Goal: Transaction & Acquisition: Purchase product/service

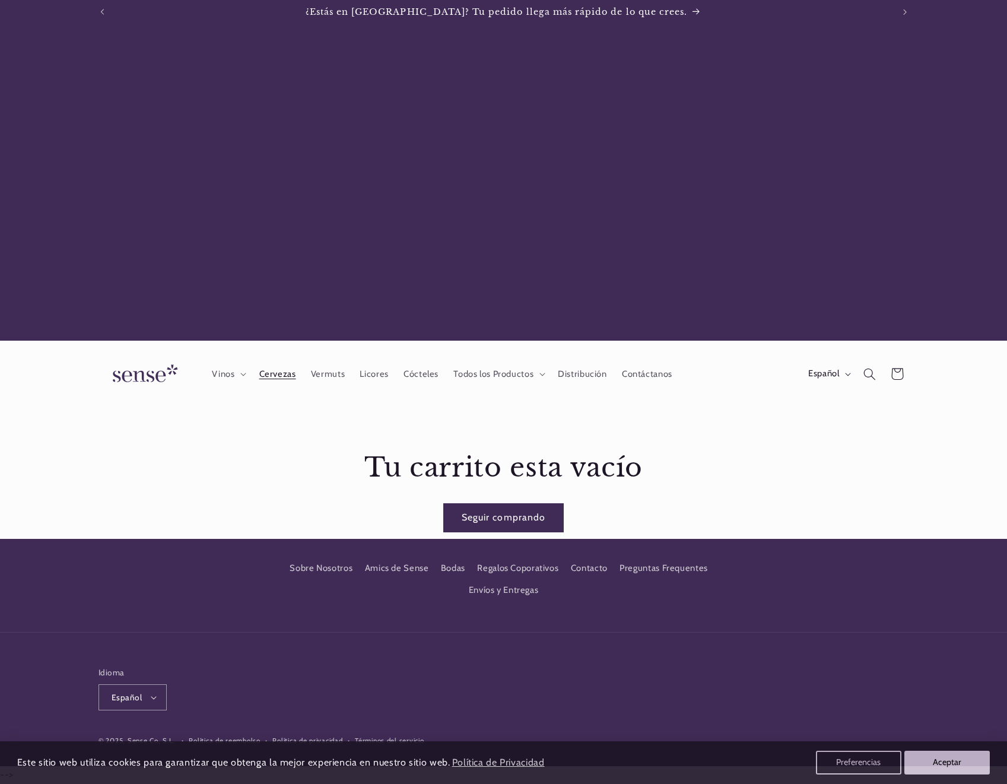
click at [292, 374] on span "Cervezas" at bounding box center [277, 374] width 37 height 11
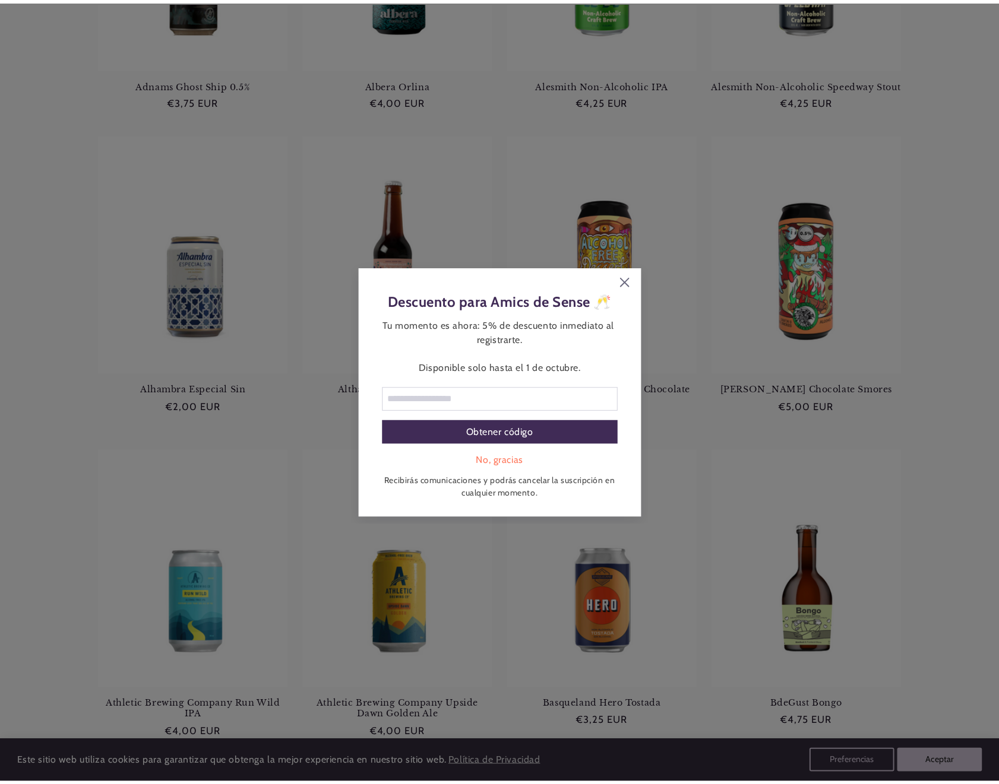
scroll to position [370, 0]
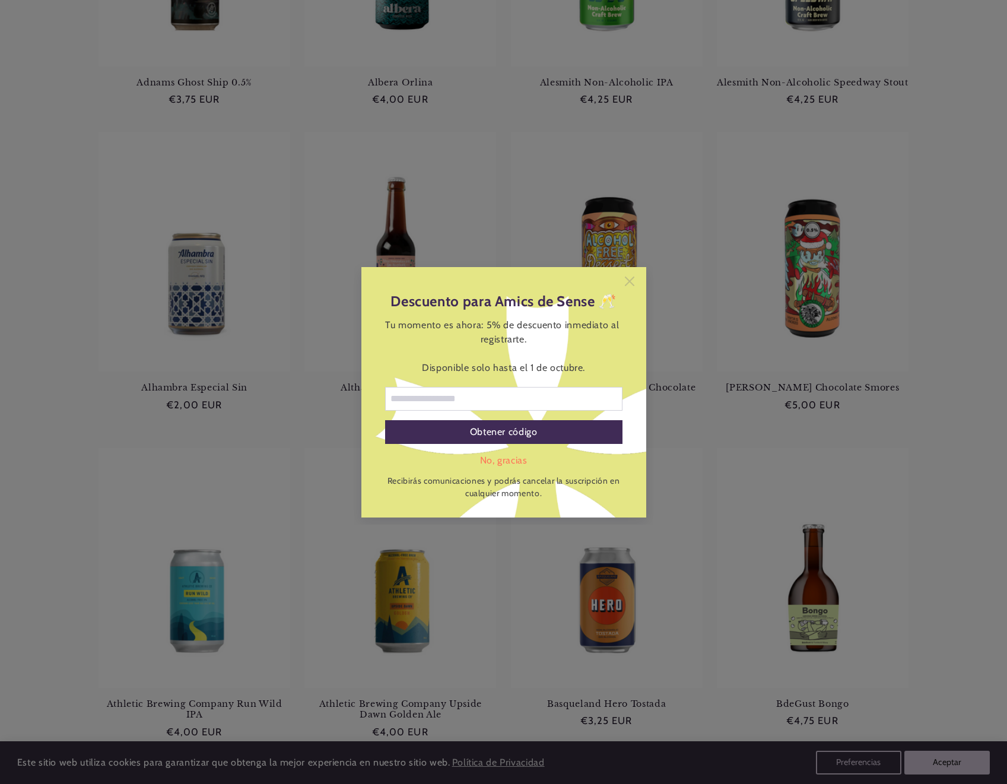
click at [630, 278] on icon at bounding box center [629, 281] width 9 height 9
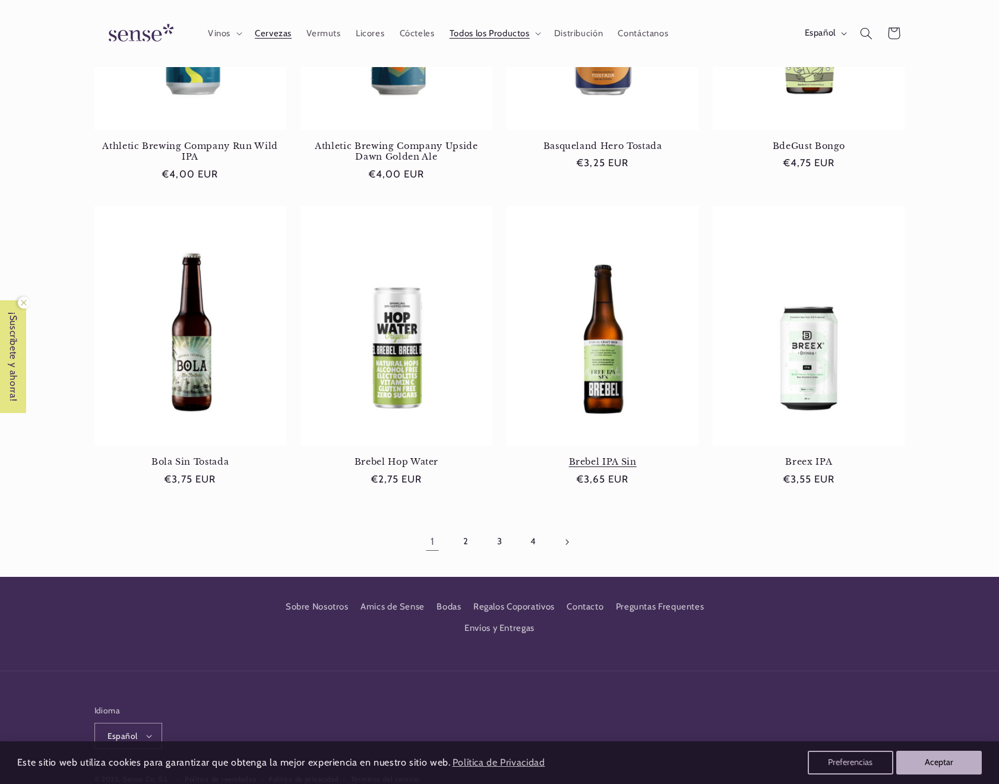
scroll to position [0, 0]
click at [468, 538] on link "2" at bounding box center [465, 541] width 27 height 27
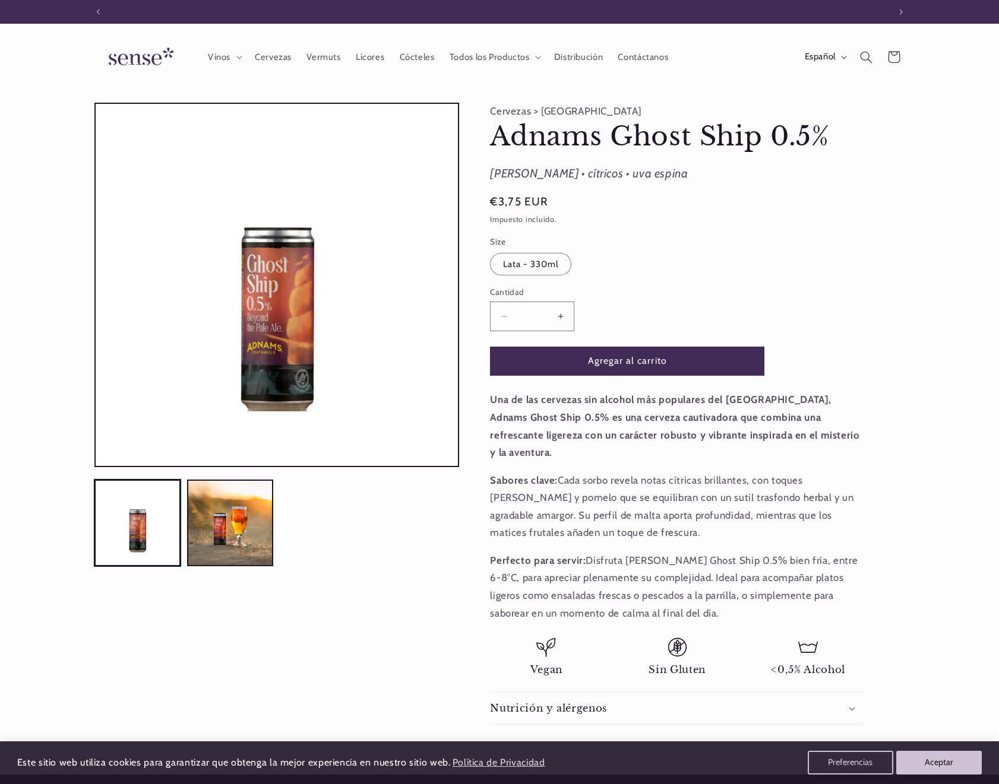
scroll to position [0, 791]
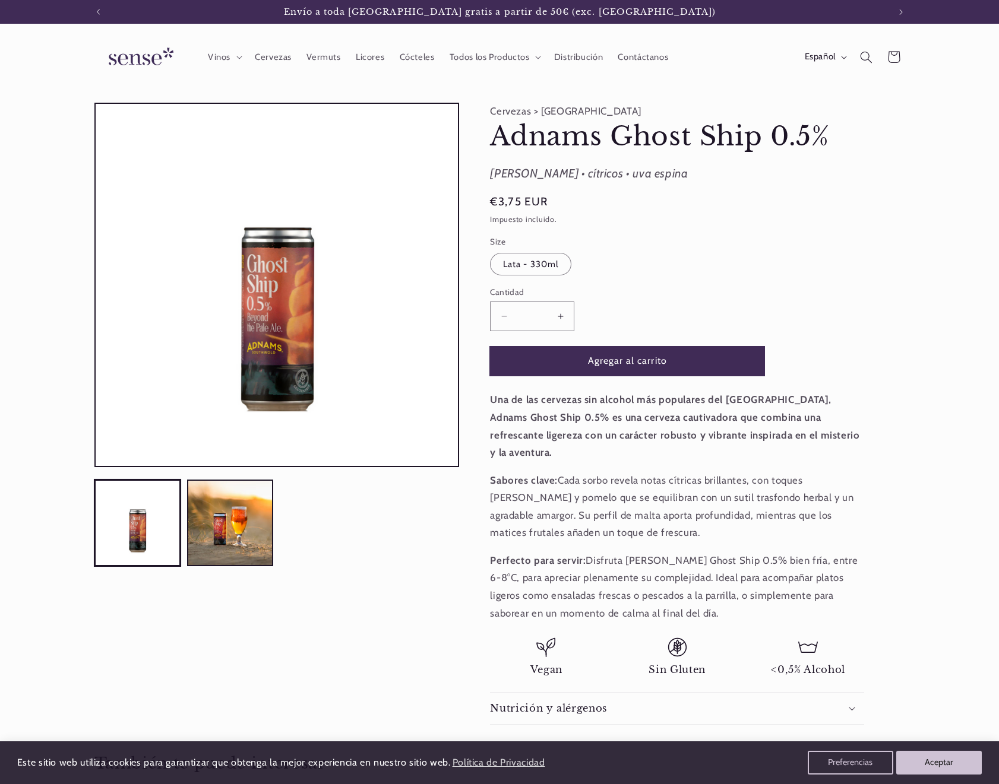
click at [663, 361] on button "Agregar al carrito" at bounding box center [627, 361] width 274 height 29
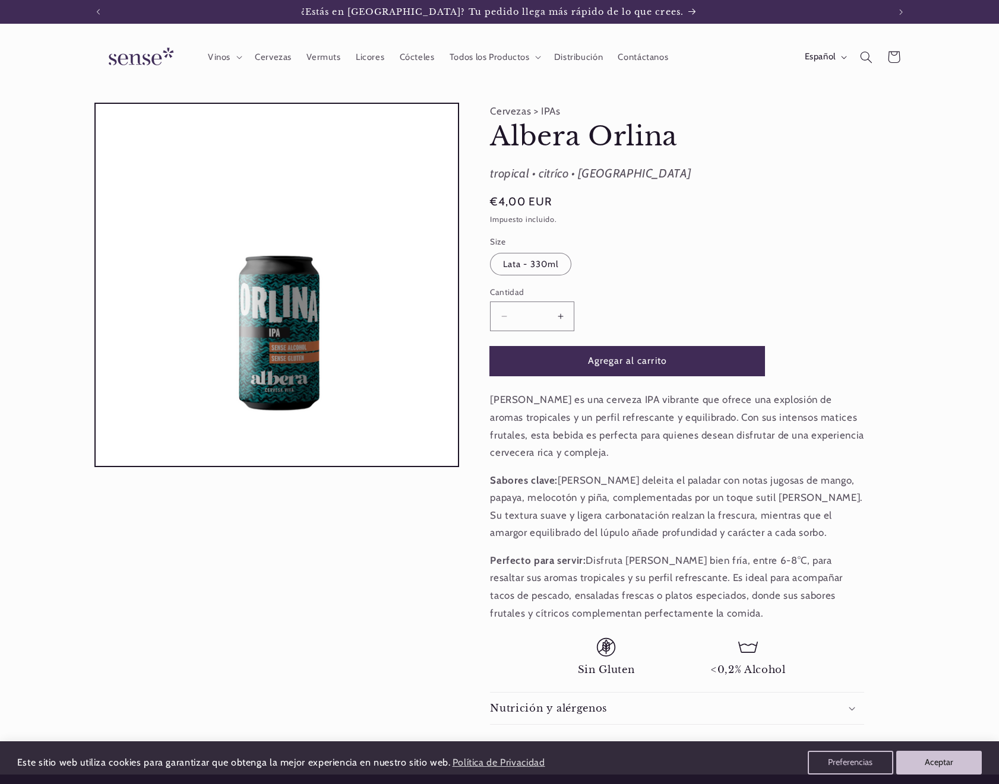
scroll to position [0, 791]
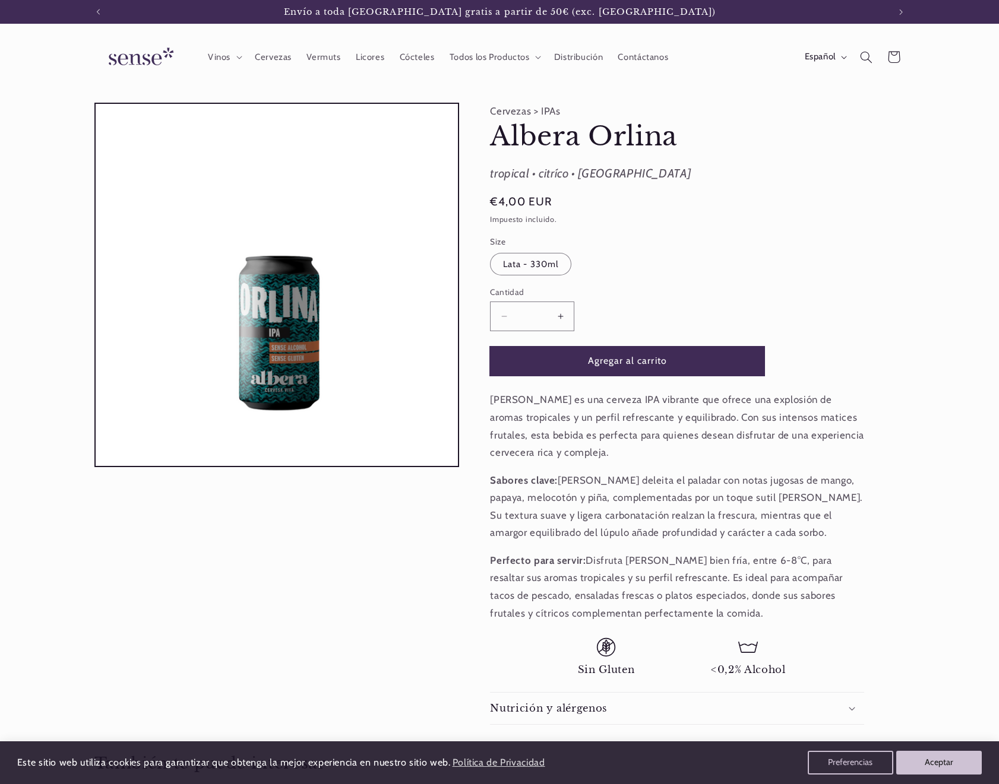
click at [663, 360] on button "Agregar al carrito" at bounding box center [627, 361] width 274 height 29
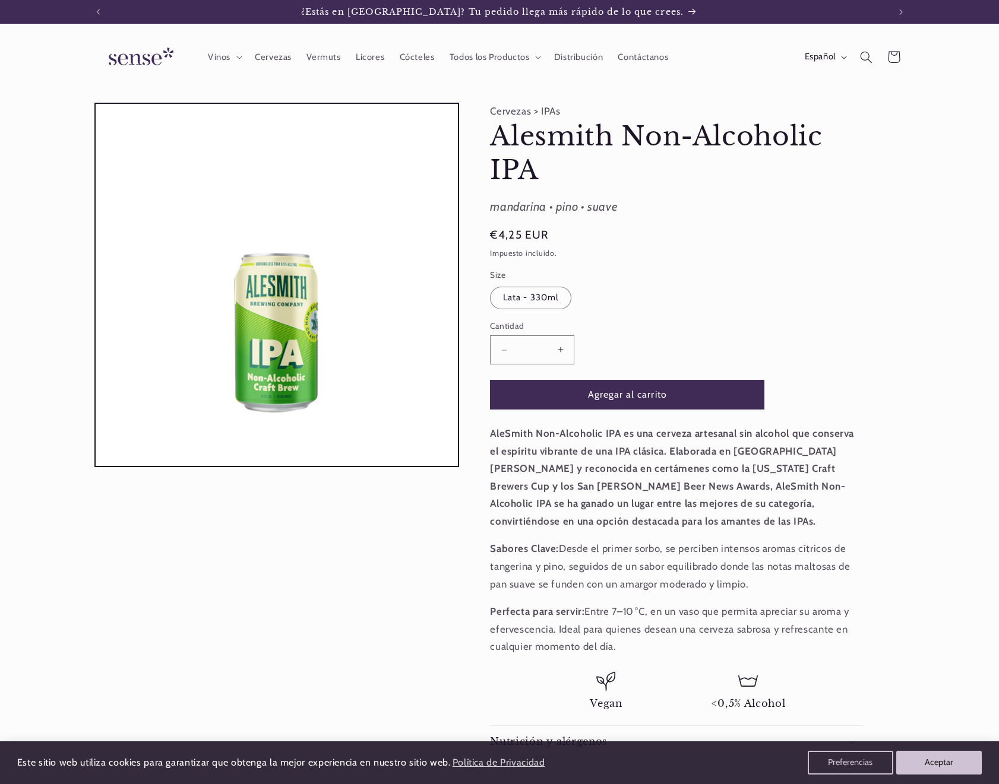
scroll to position [0, 791]
click at [647, 406] on button "Agregar al carrito" at bounding box center [627, 394] width 274 height 29
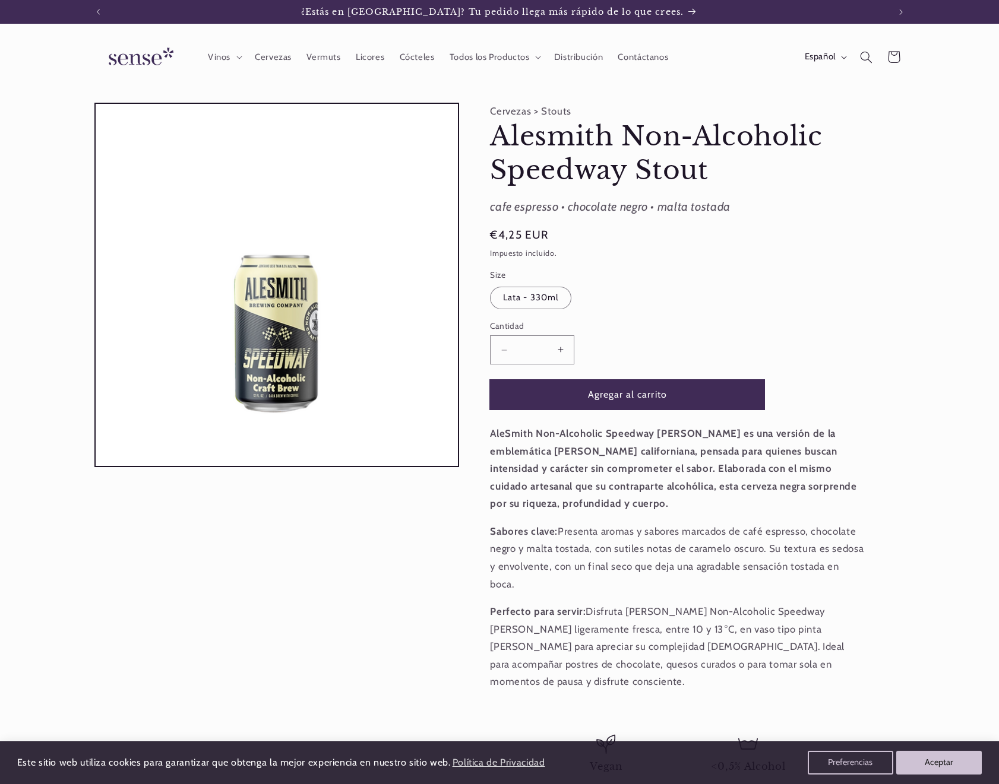
scroll to position [0, 791]
click at [643, 399] on button "Agregar al carrito" at bounding box center [627, 394] width 274 height 29
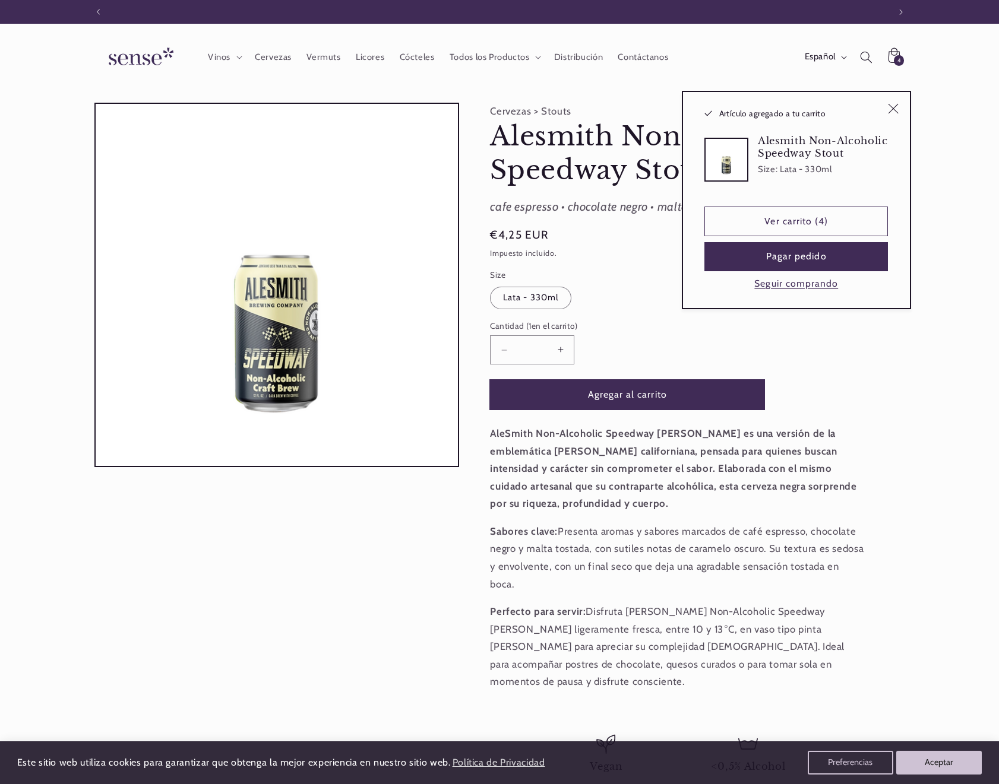
scroll to position [0, 0]
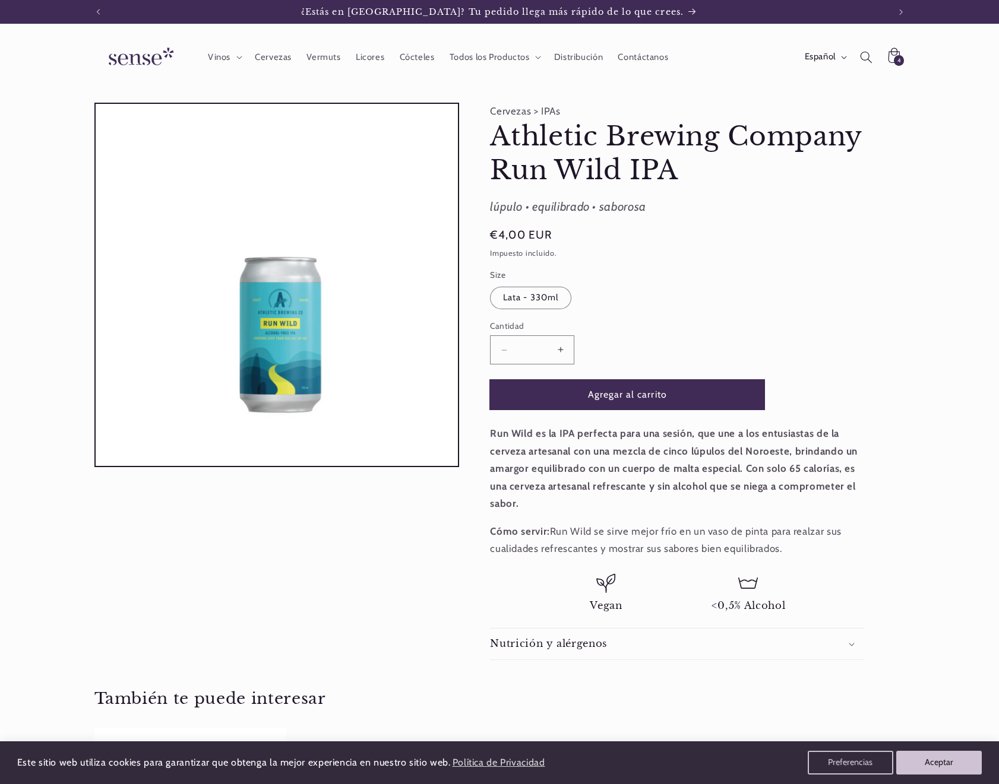
click at [632, 407] on button "Agregar al carrito" at bounding box center [627, 394] width 274 height 29
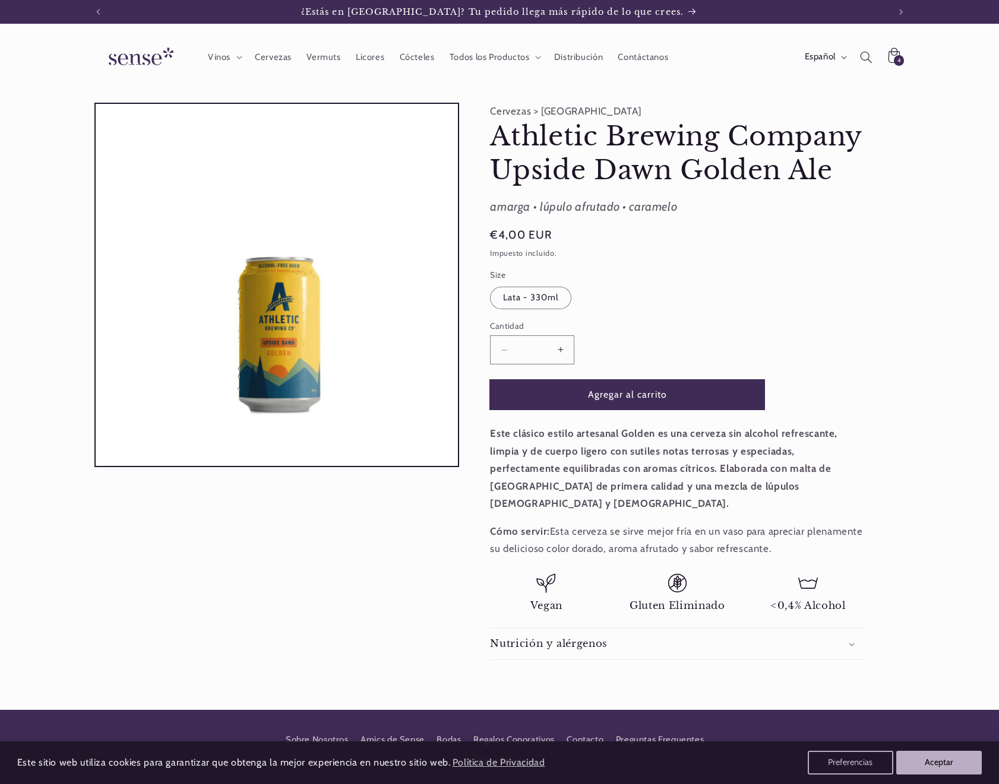
click at [633, 405] on button "Agregar al carrito" at bounding box center [627, 394] width 274 height 29
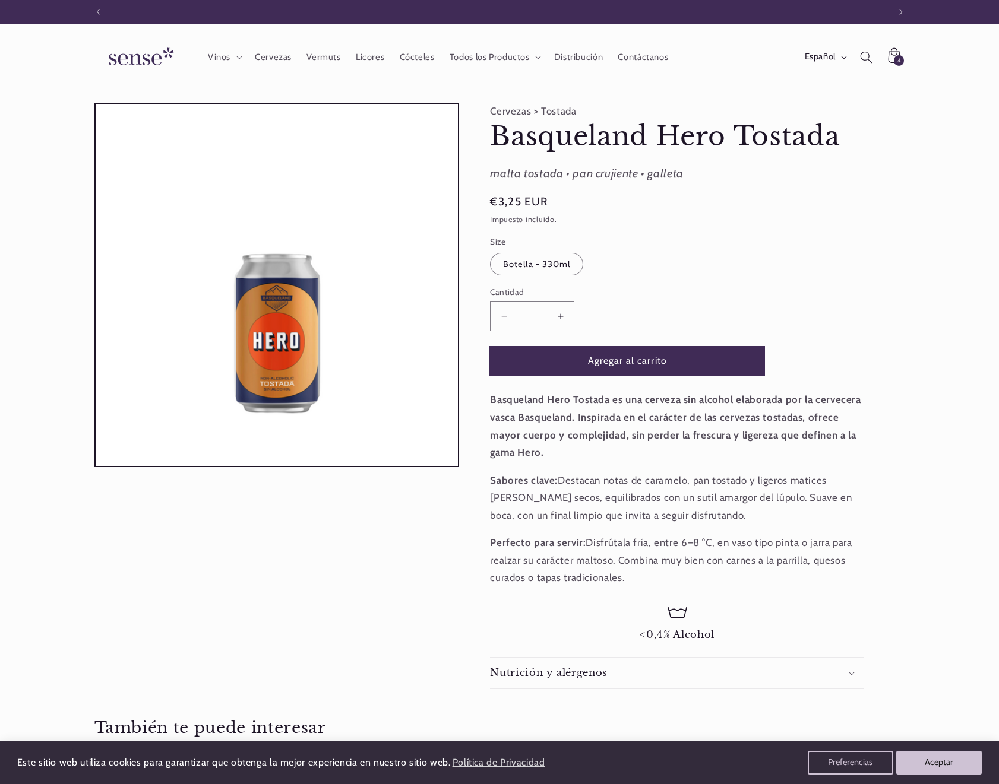
scroll to position [0, 791]
click at [658, 369] on button "Agregar al carrito" at bounding box center [627, 361] width 274 height 29
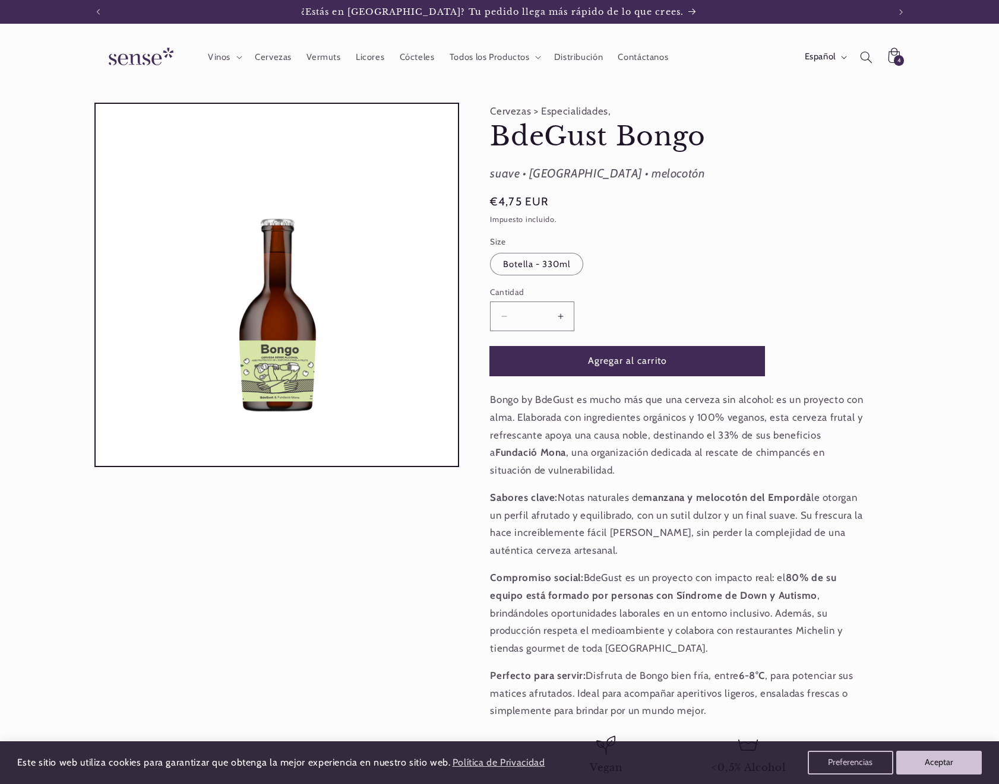
scroll to position [0, 791]
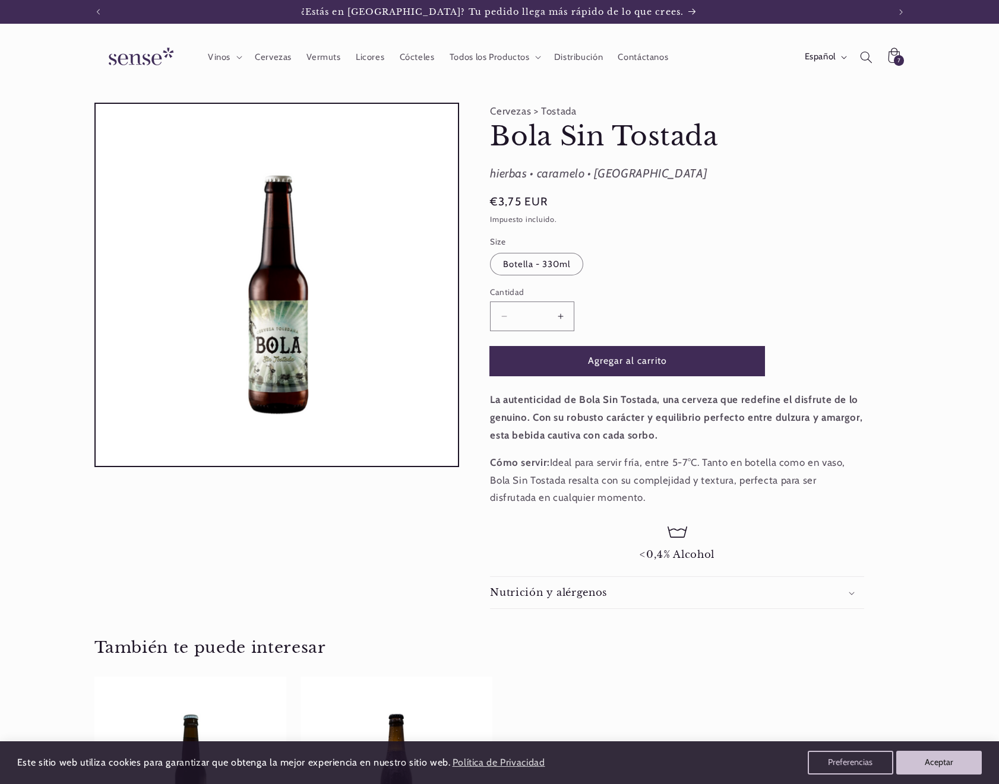
click at [622, 362] on button "Agregar al carrito" at bounding box center [627, 361] width 274 height 29
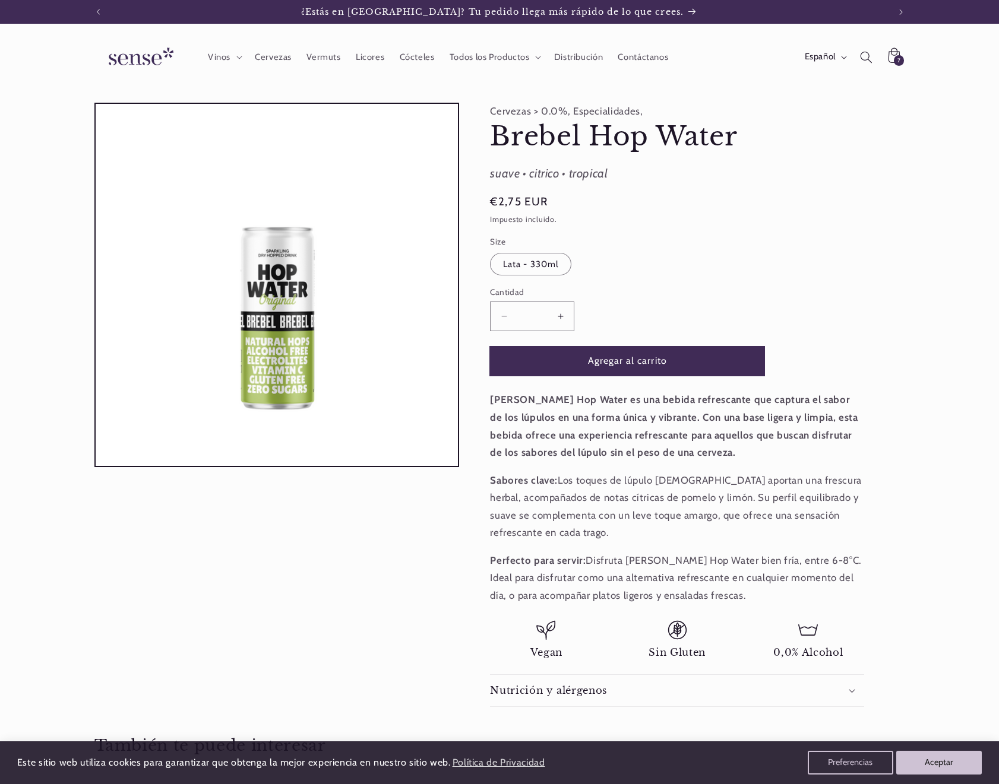
click at [622, 362] on button "Agregar al carrito" at bounding box center [627, 361] width 274 height 29
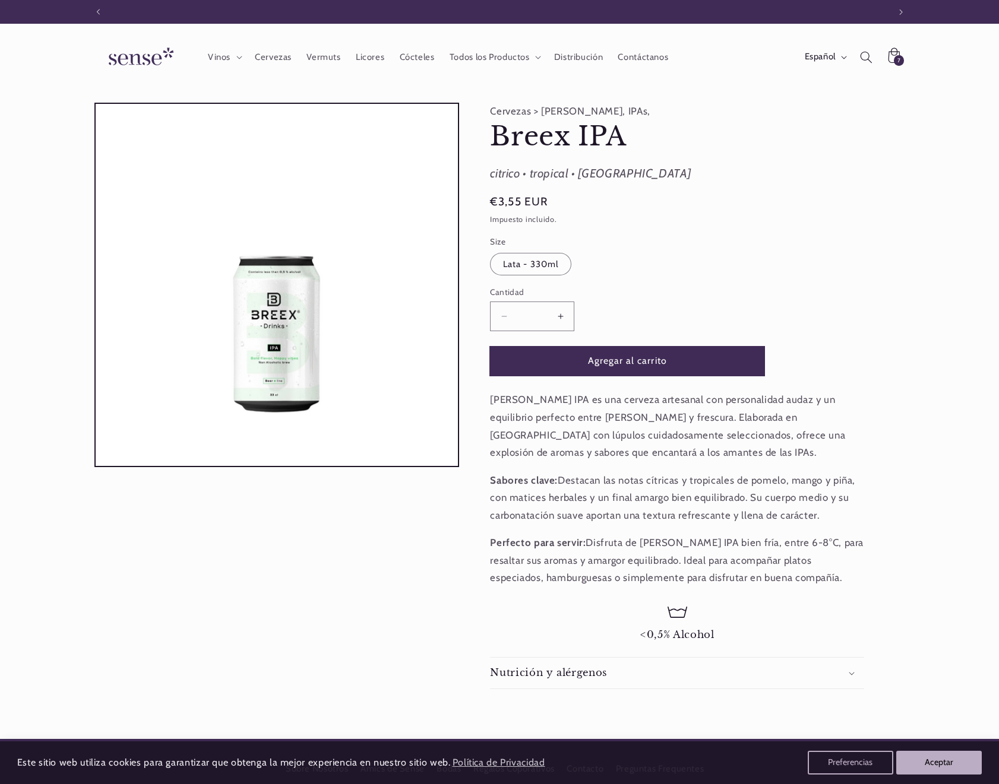
scroll to position [0, 791]
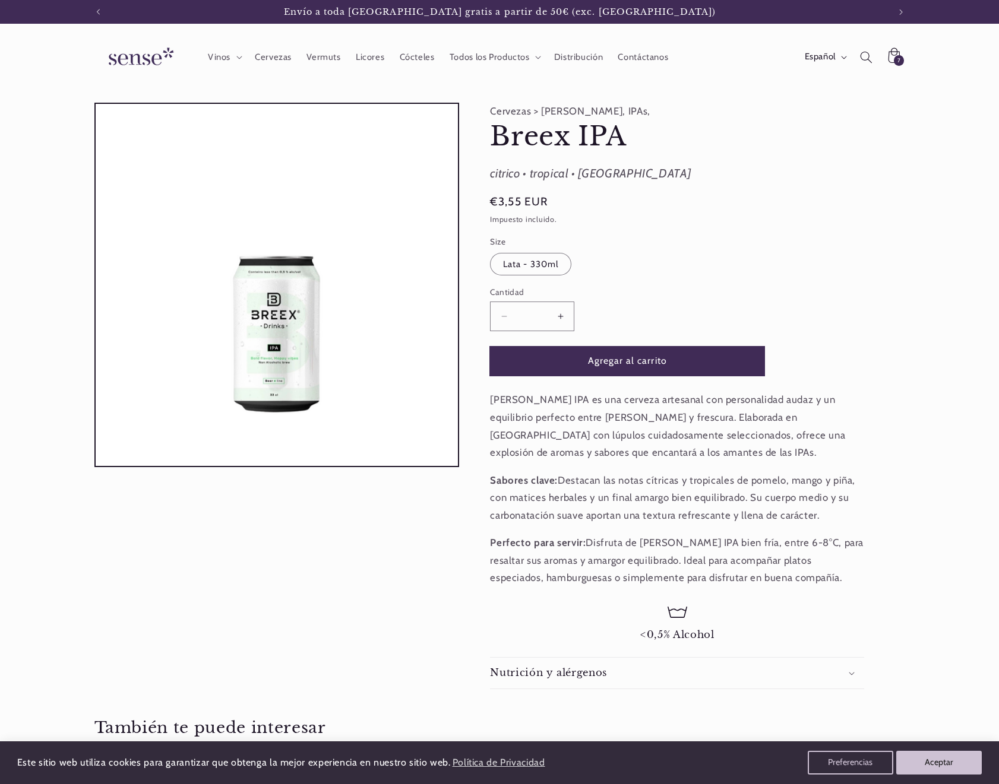
click at [622, 362] on button "Agregar al carrito" at bounding box center [627, 361] width 274 height 29
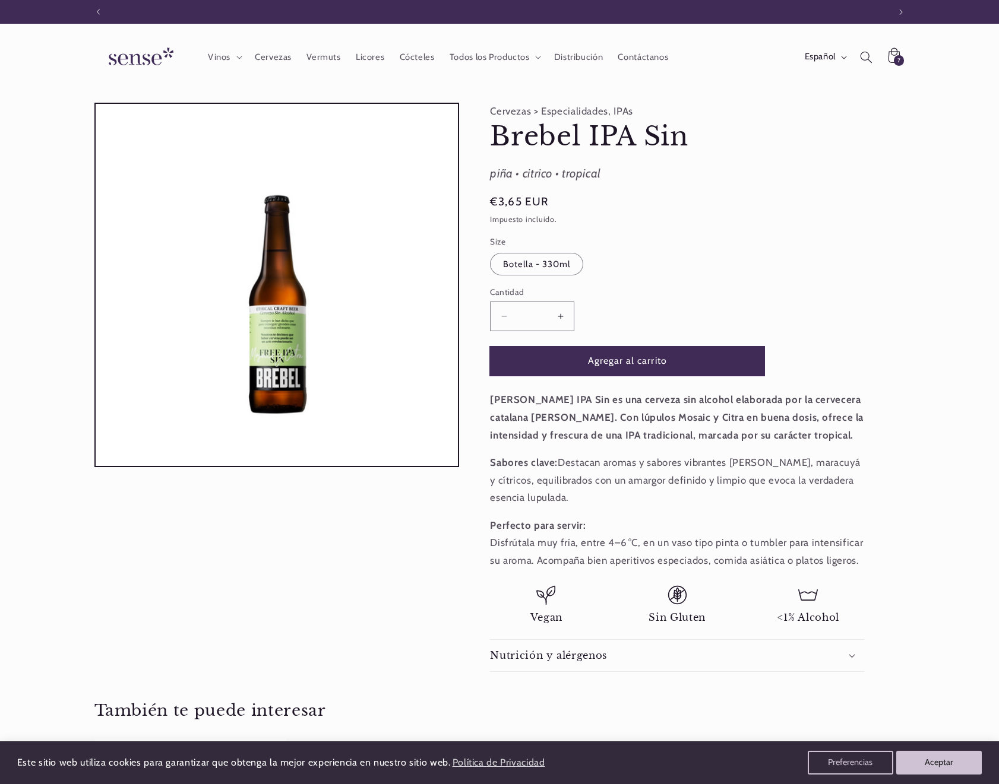
click at [622, 362] on button "Agregar al carrito" at bounding box center [627, 361] width 274 height 29
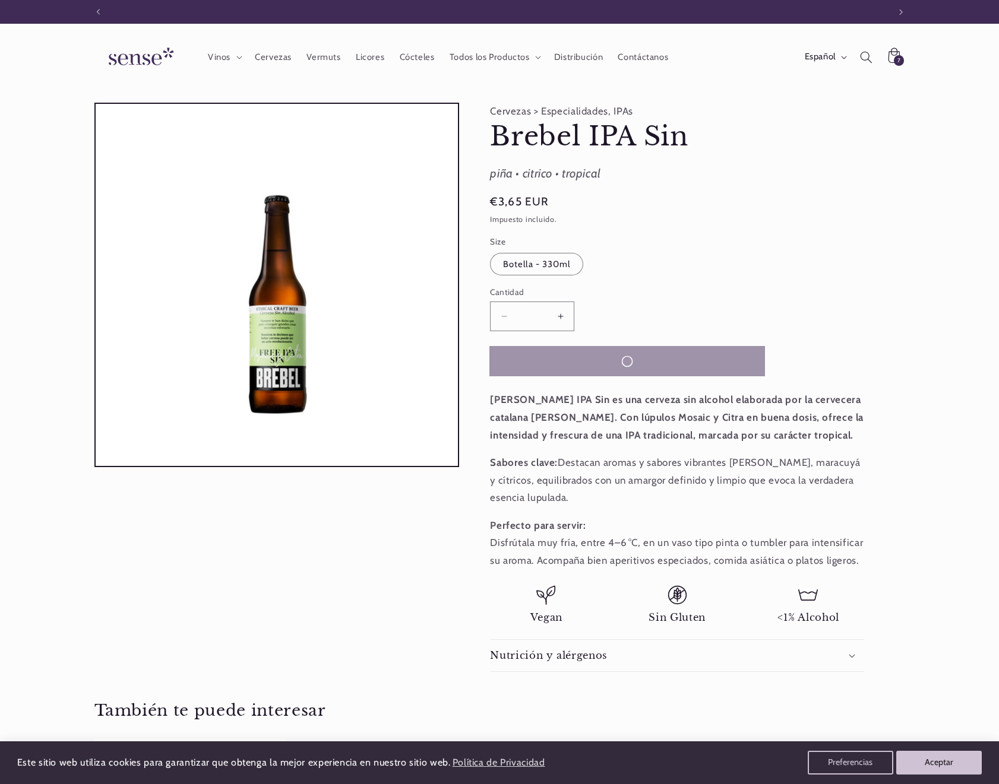
scroll to position [0, 791]
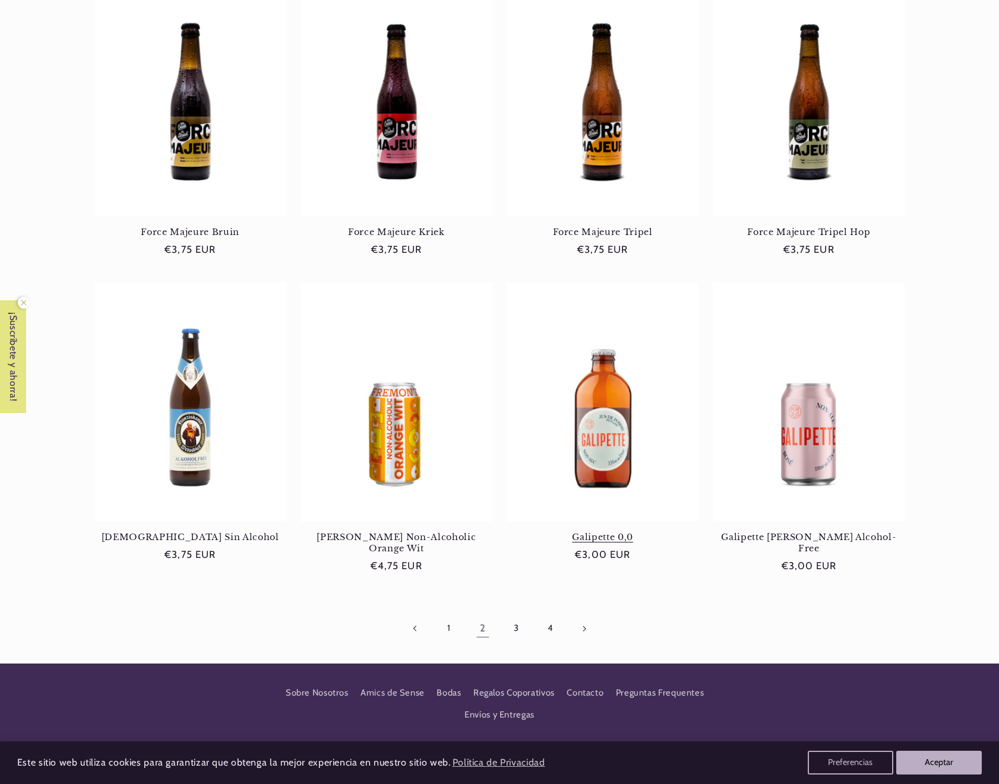
scroll to position [0, 791]
click at [520, 619] on link "3" at bounding box center [515, 628] width 27 height 27
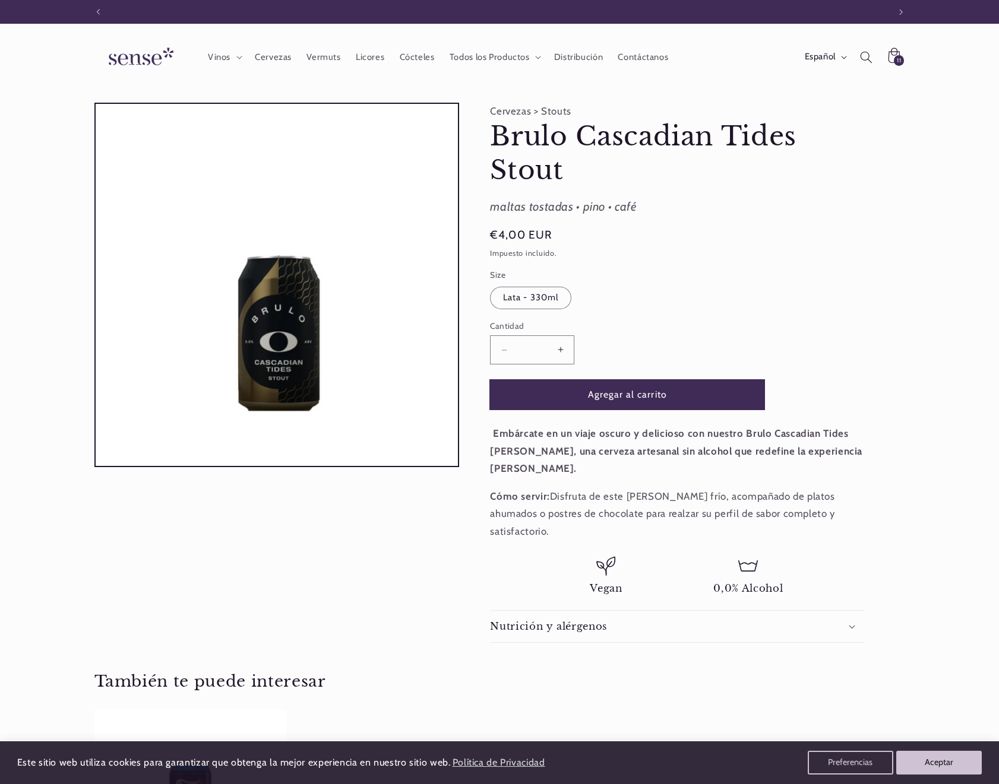
scroll to position [0, 791]
click at [625, 397] on button "Agregar al carrito" at bounding box center [627, 394] width 274 height 29
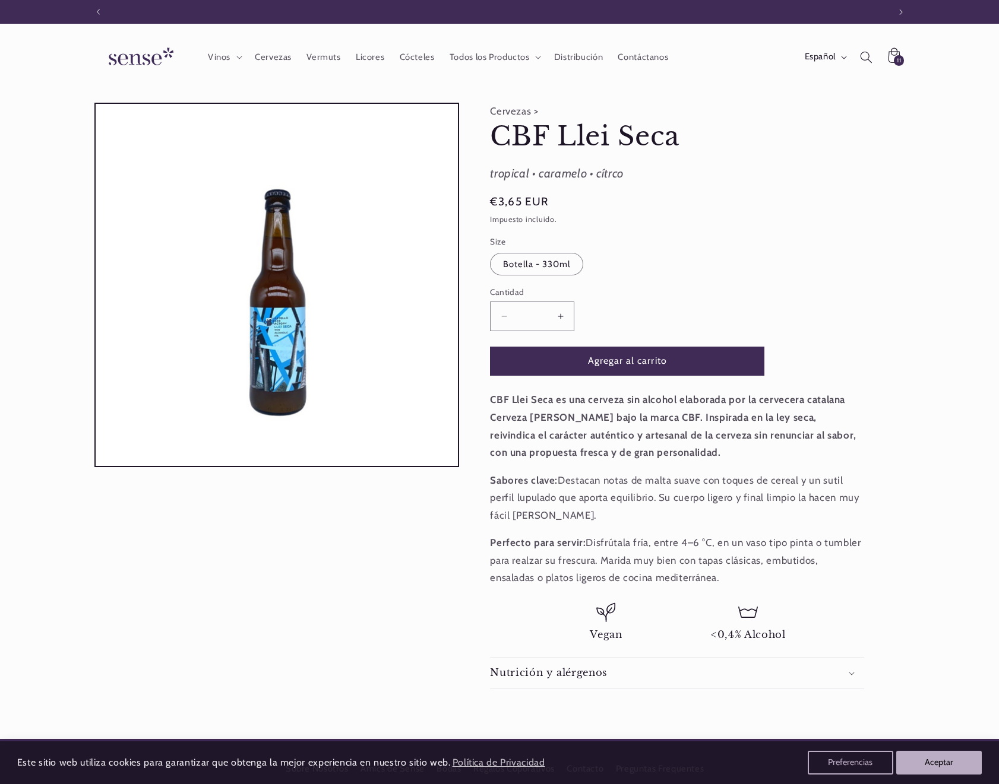
scroll to position [0, 791]
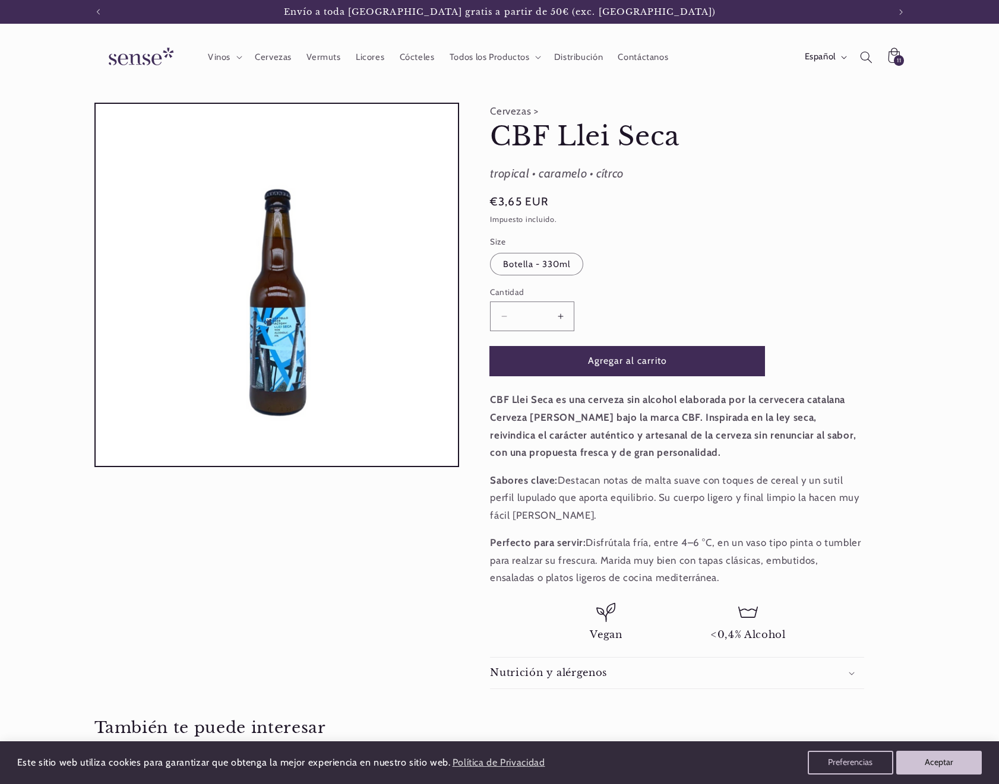
click at [639, 365] on button "Agregar al carrito" at bounding box center [627, 361] width 274 height 29
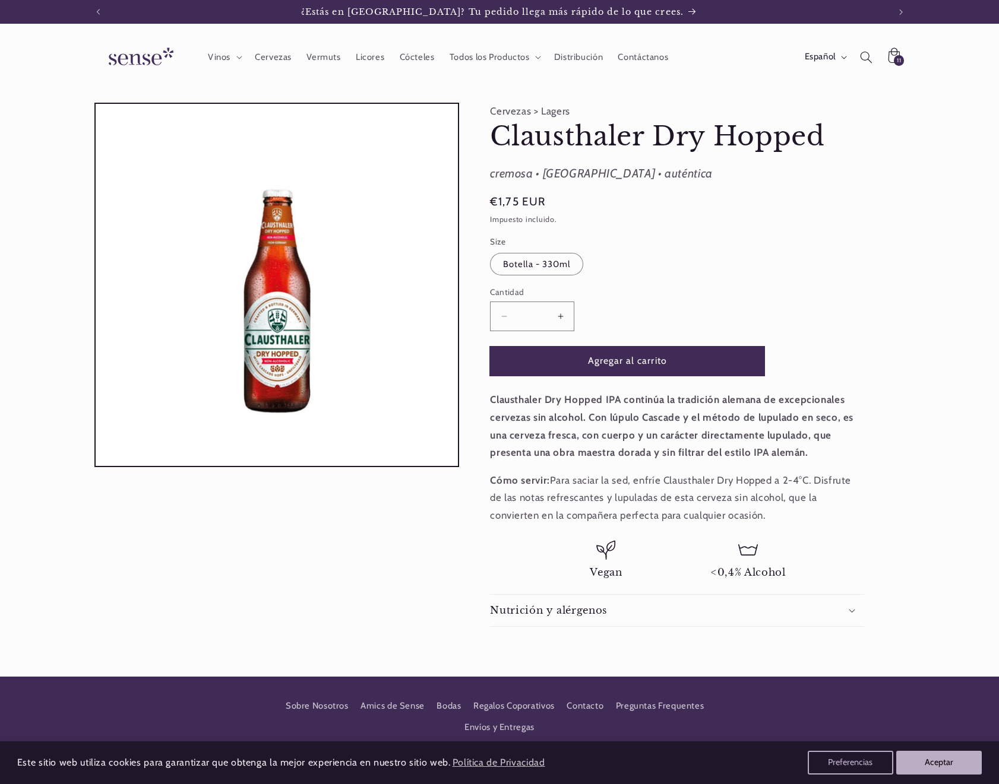
scroll to position [0, 791]
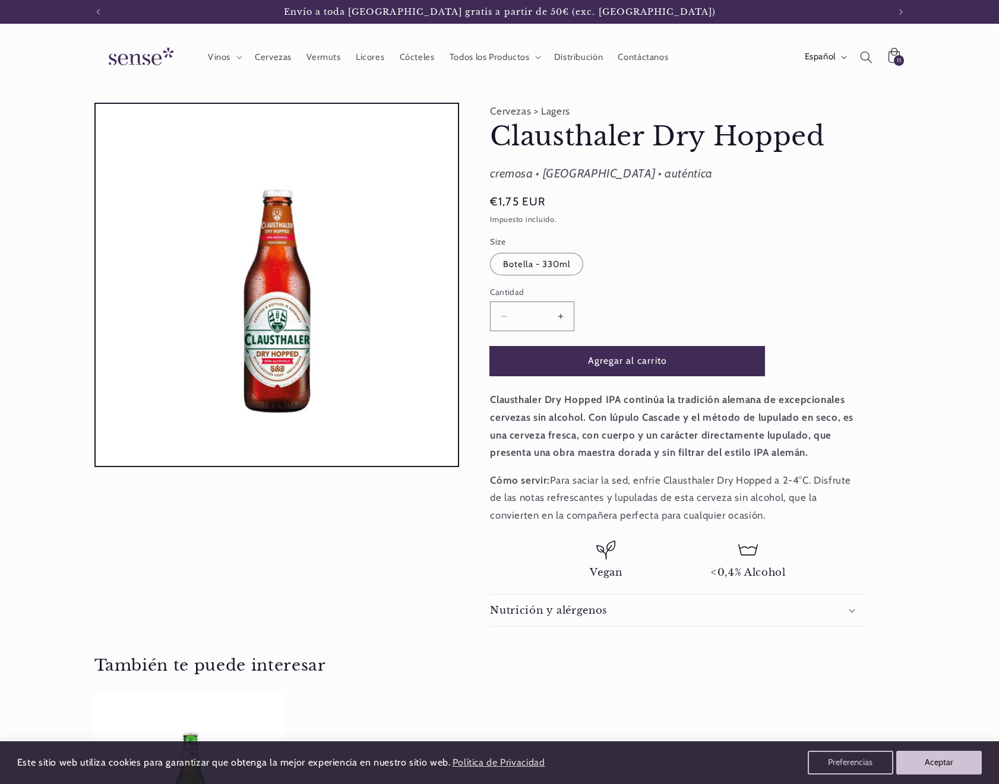
click at [637, 366] on button "Agregar al carrito" at bounding box center [627, 361] width 274 height 29
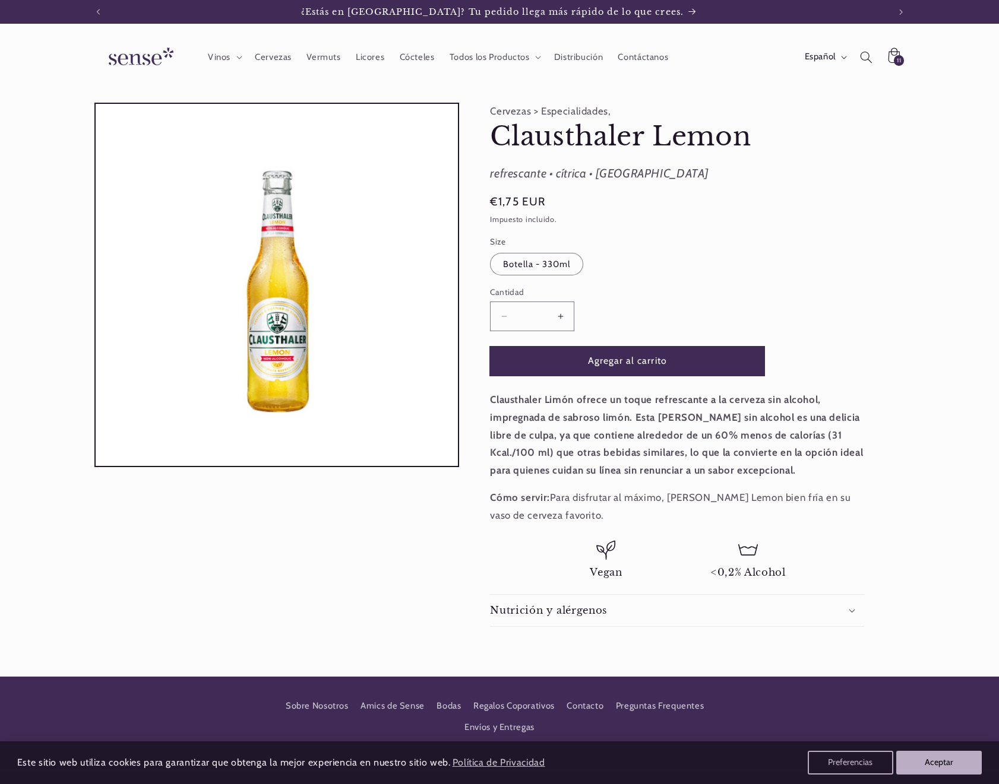
scroll to position [0, 791]
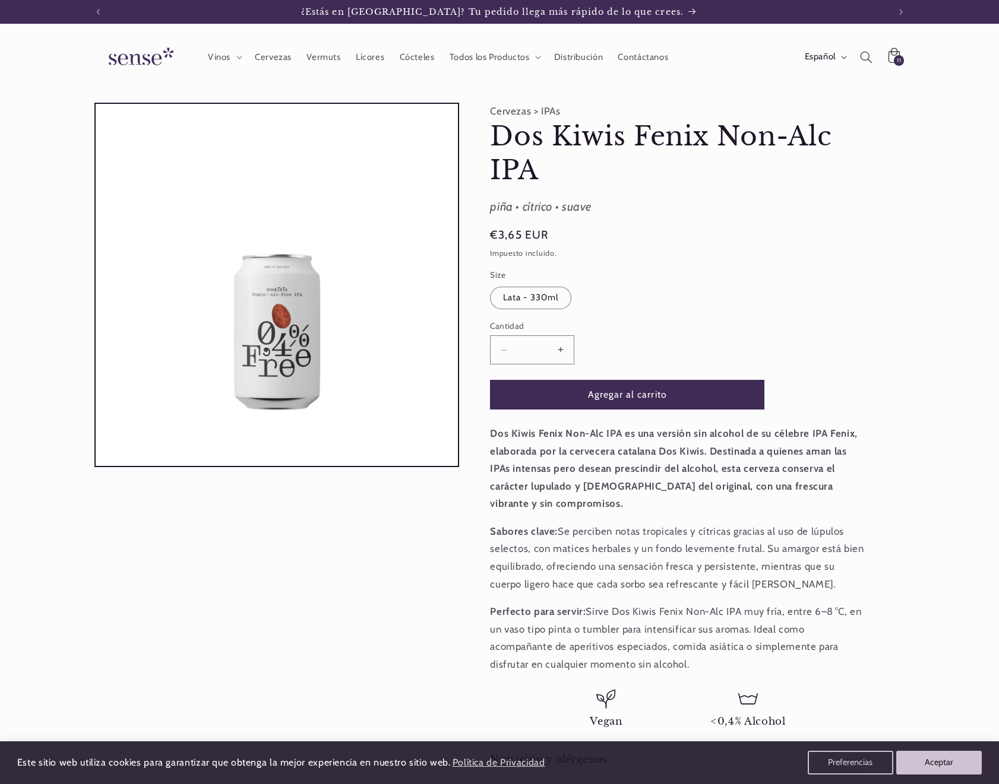
scroll to position [0, 791]
click at [626, 393] on button "Agregar al carrito" at bounding box center [627, 394] width 274 height 29
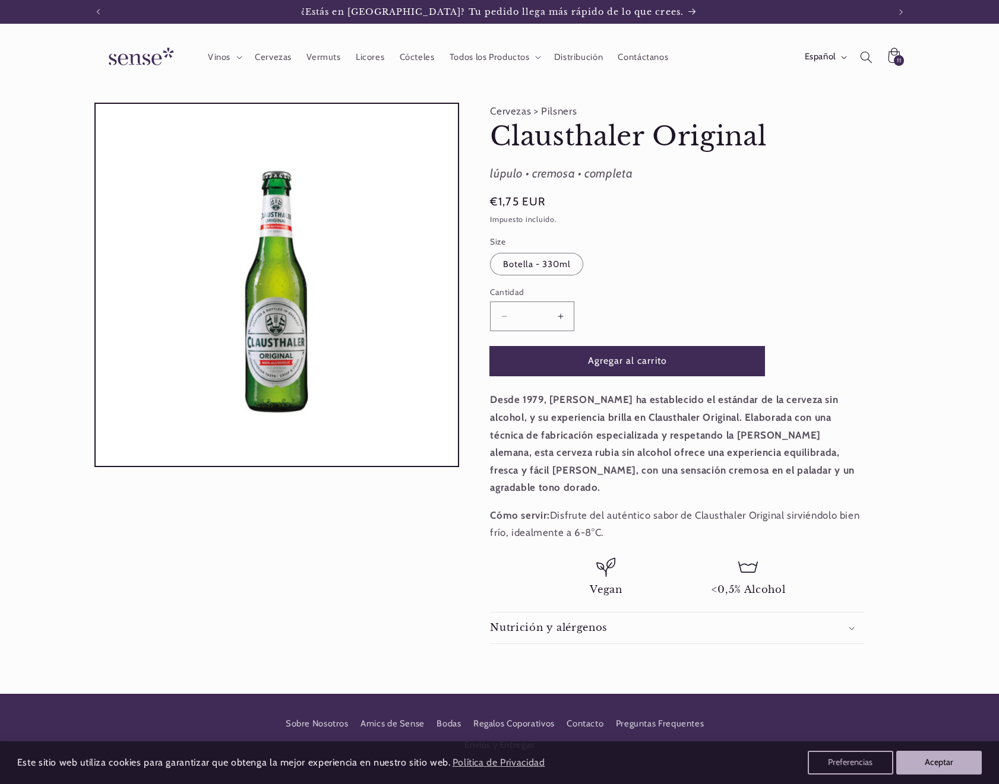
scroll to position [0, 791]
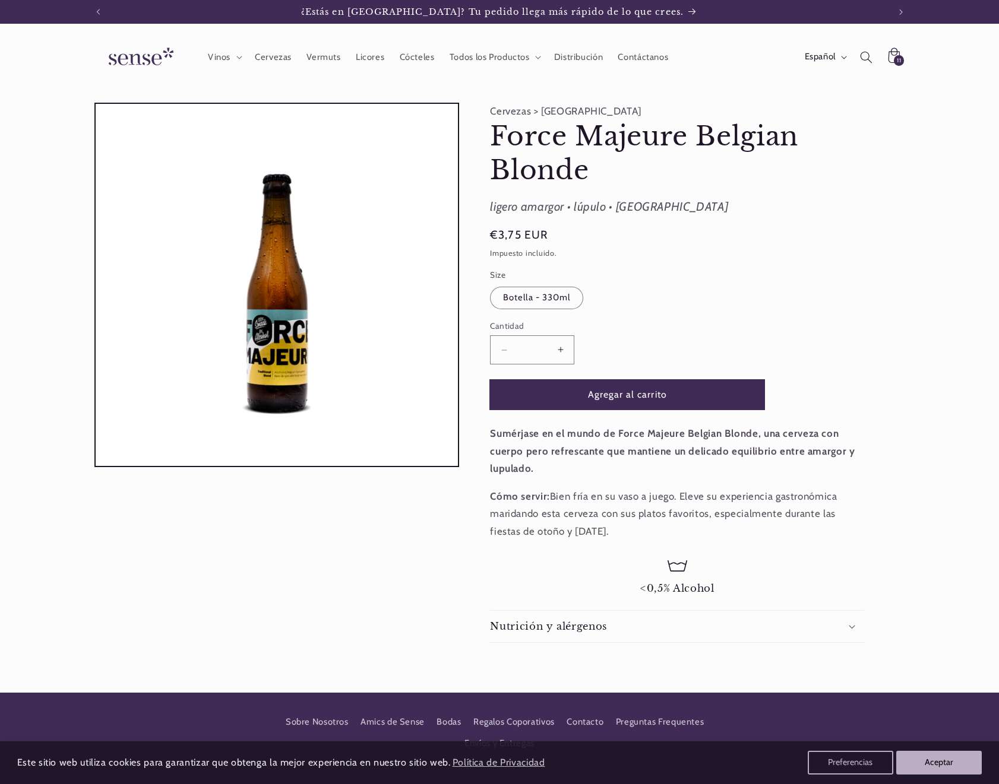
scroll to position [0, 791]
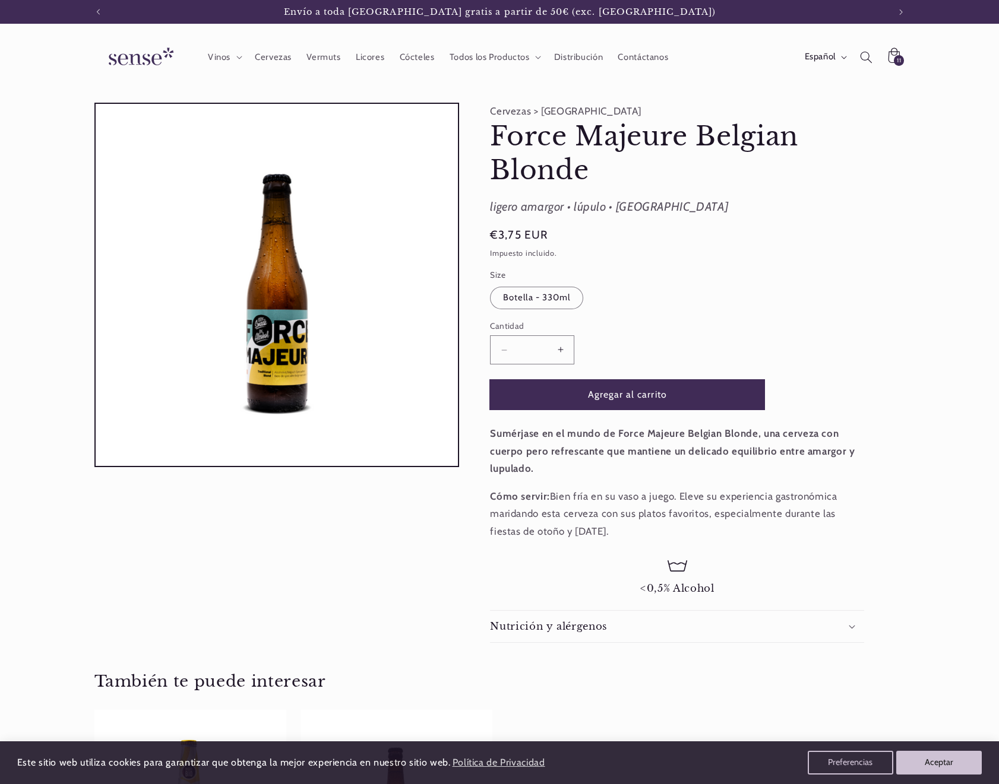
click at [625, 394] on button "Agregar al carrito" at bounding box center [627, 394] width 274 height 29
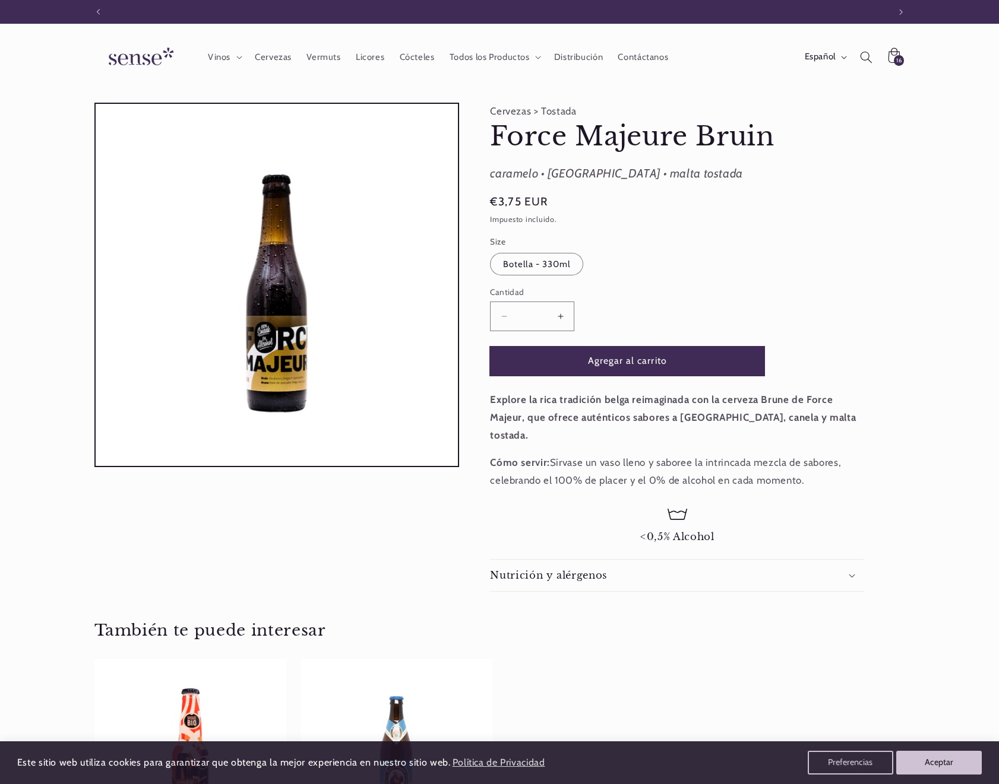
click at [664, 357] on button "Agregar al carrito" at bounding box center [627, 361] width 274 height 29
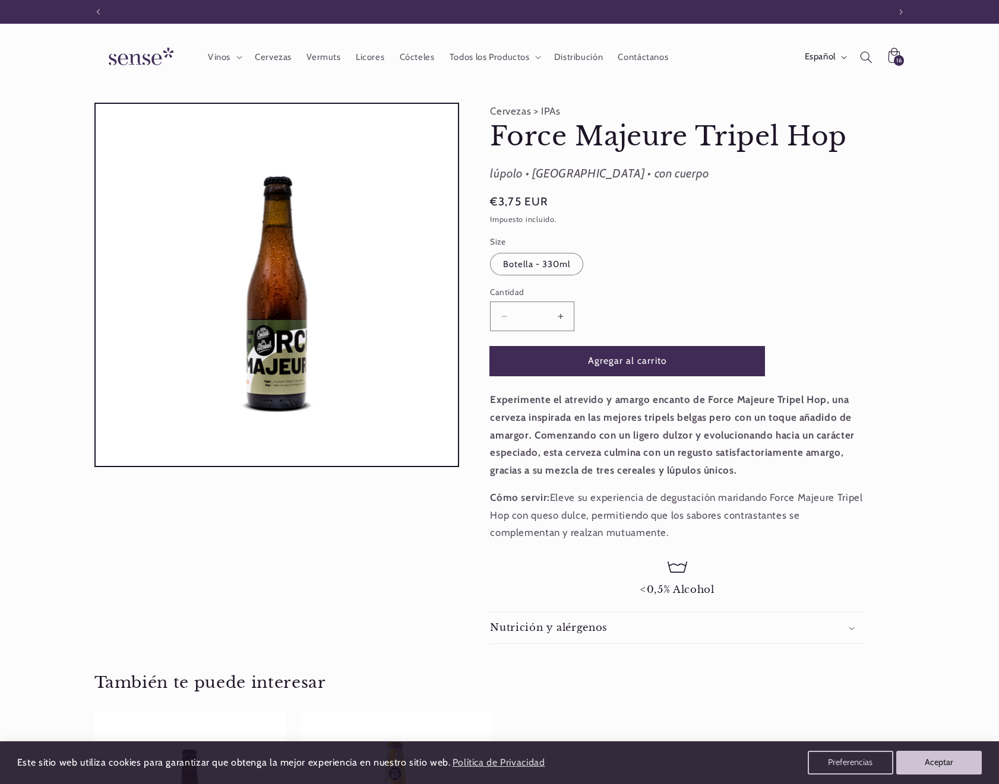
scroll to position [0, 791]
click at [658, 371] on button "Agregar al carrito" at bounding box center [627, 361] width 274 height 29
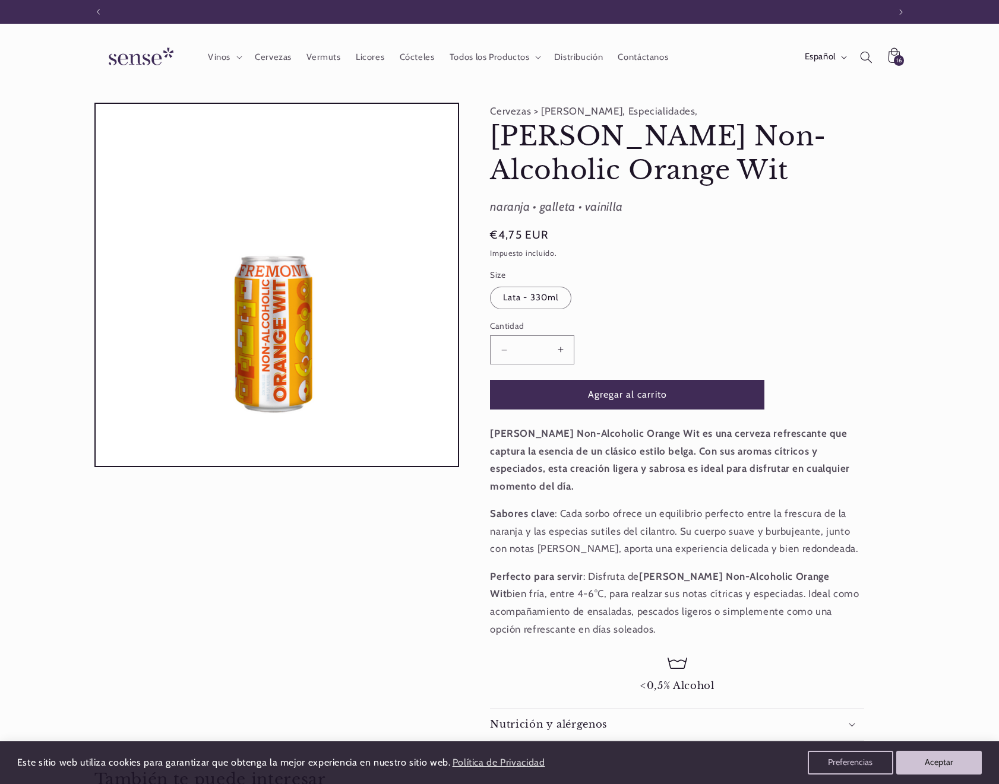
scroll to position [0, 791]
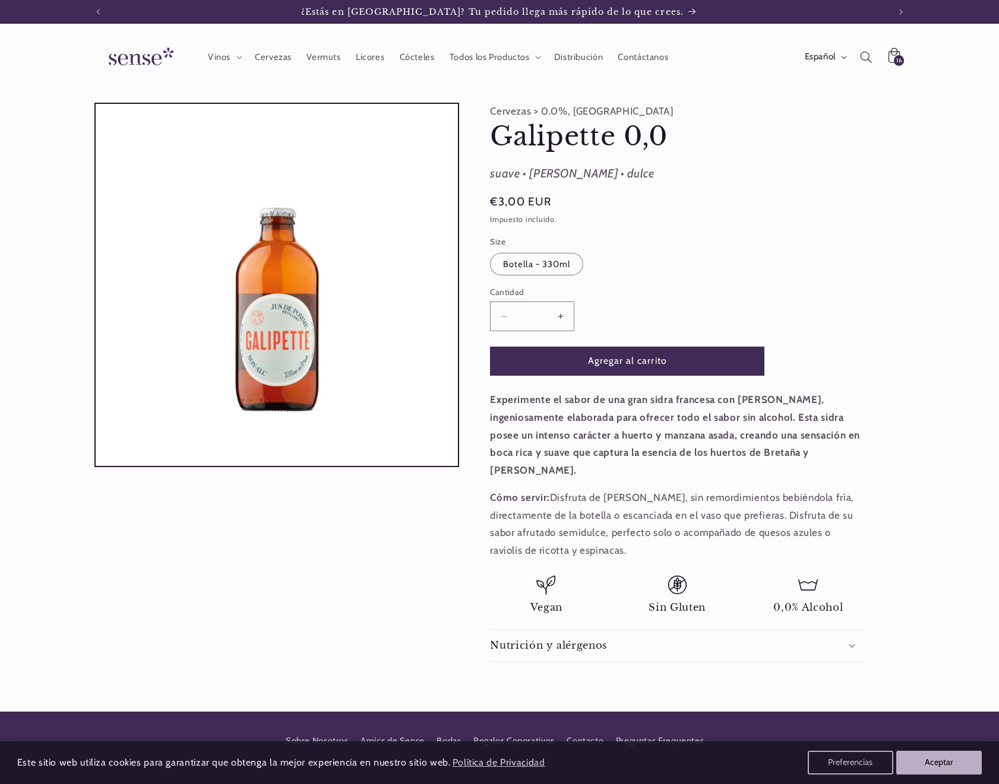
scroll to position [0, 791]
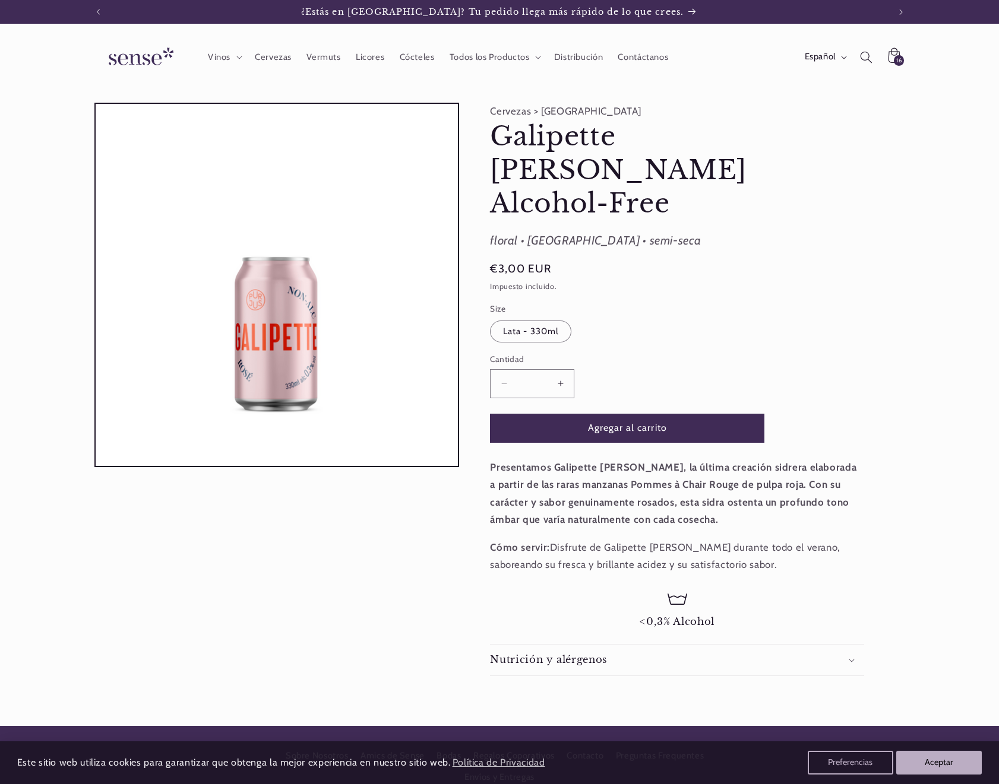
scroll to position [0, 791]
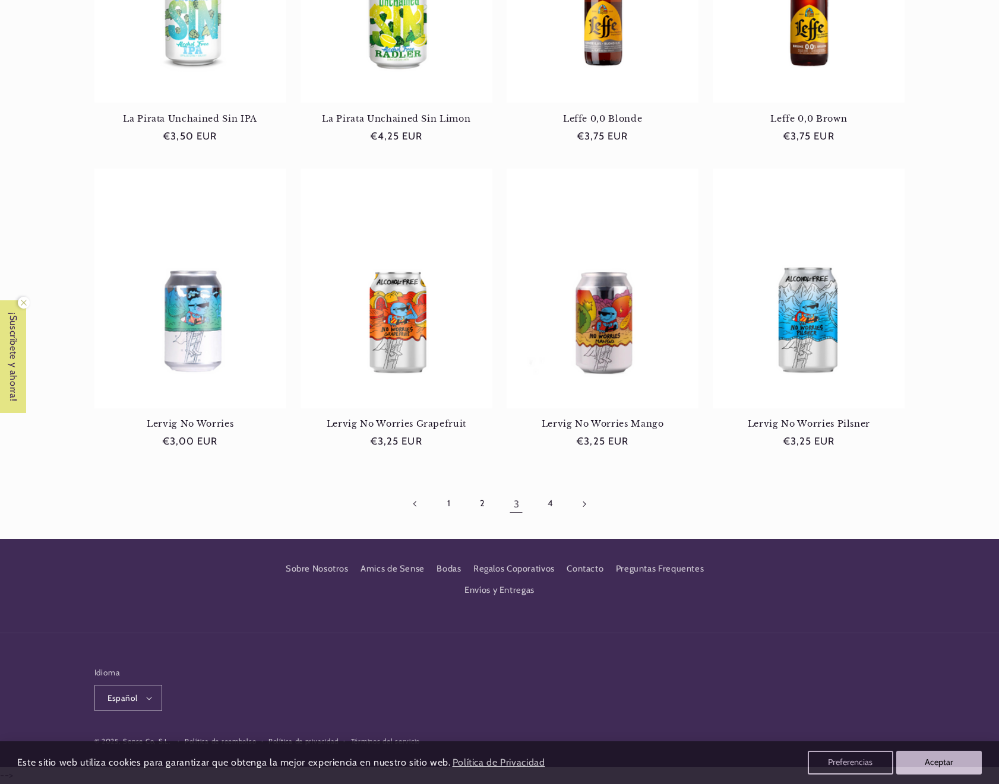
scroll to position [945, 0]
click at [552, 508] on link "4" at bounding box center [549, 503] width 27 height 27
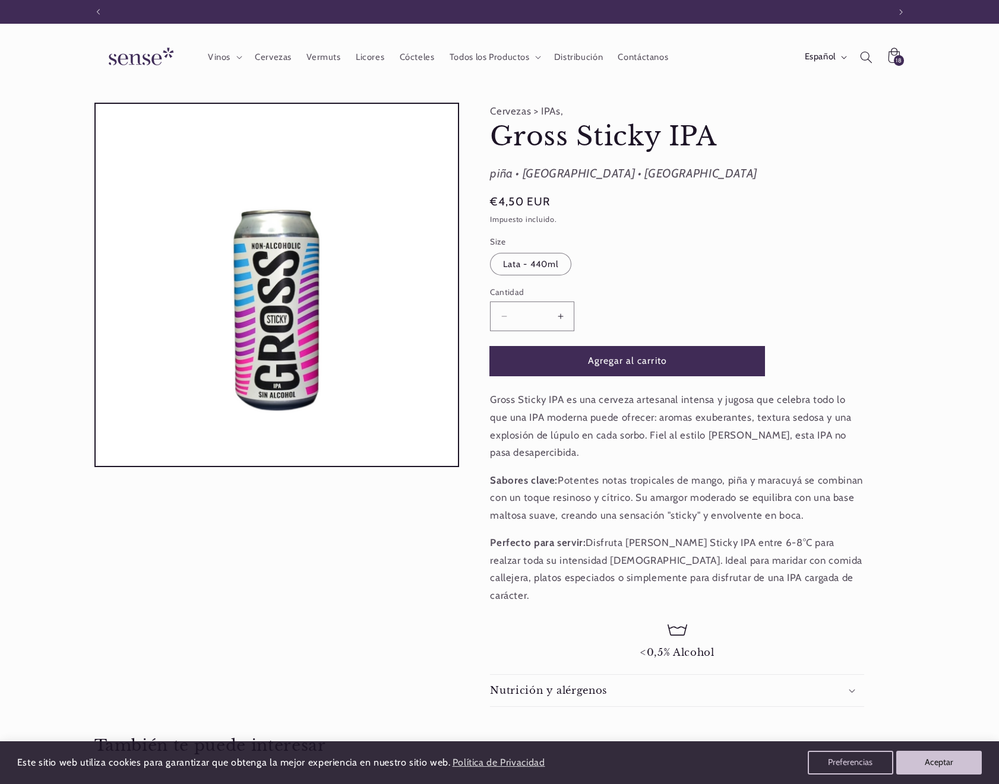
scroll to position [0, 791]
click at [651, 365] on button "Agregar al carrito" at bounding box center [627, 361] width 274 height 29
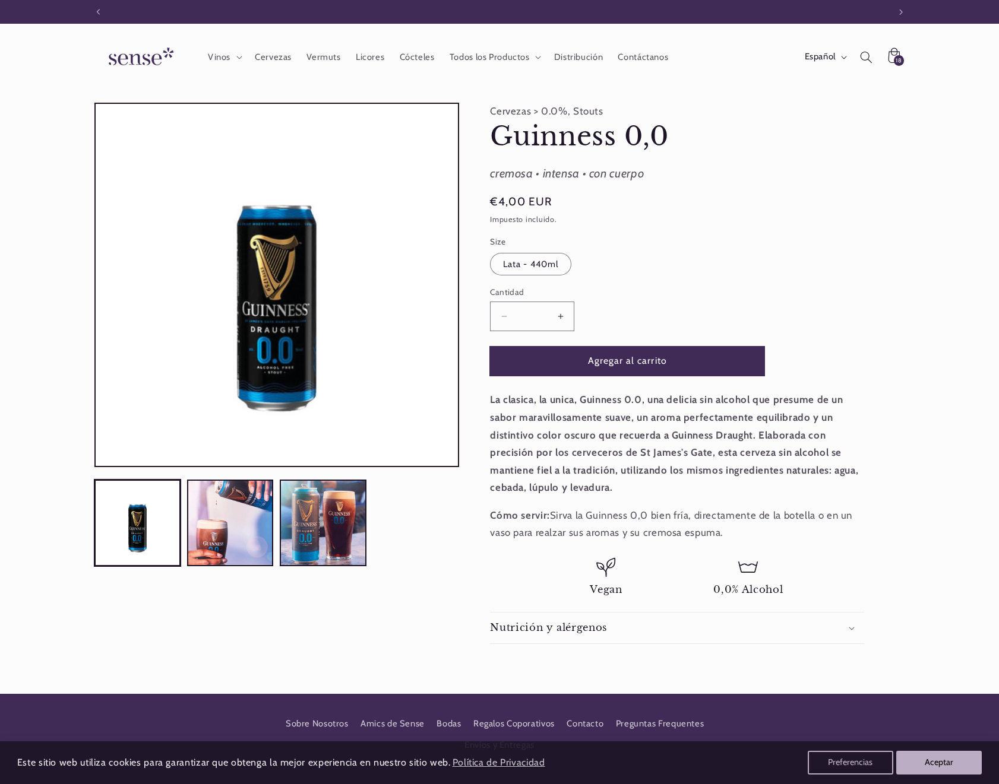
scroll to position [0, 791]
click at [649, 365] on button "Agregar al carrito" at bounding box center [627, 361] width 274 height 29
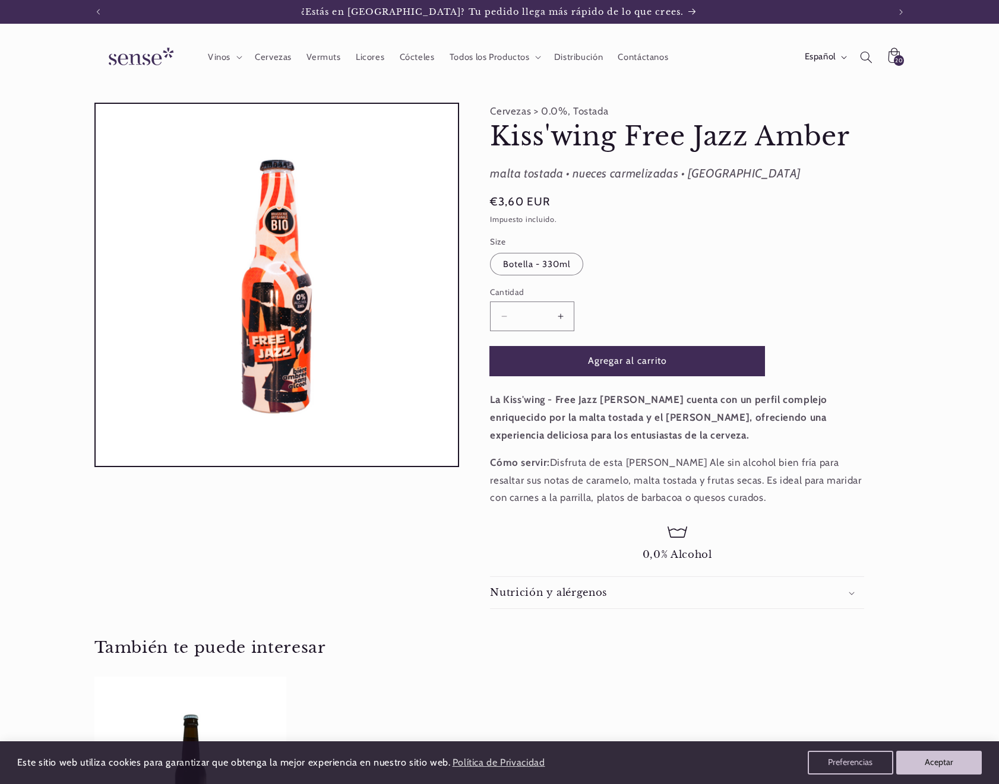
click at [642, 366] on button "Agregar al carrito" at bounding box center [627, 361] width 274 height 29
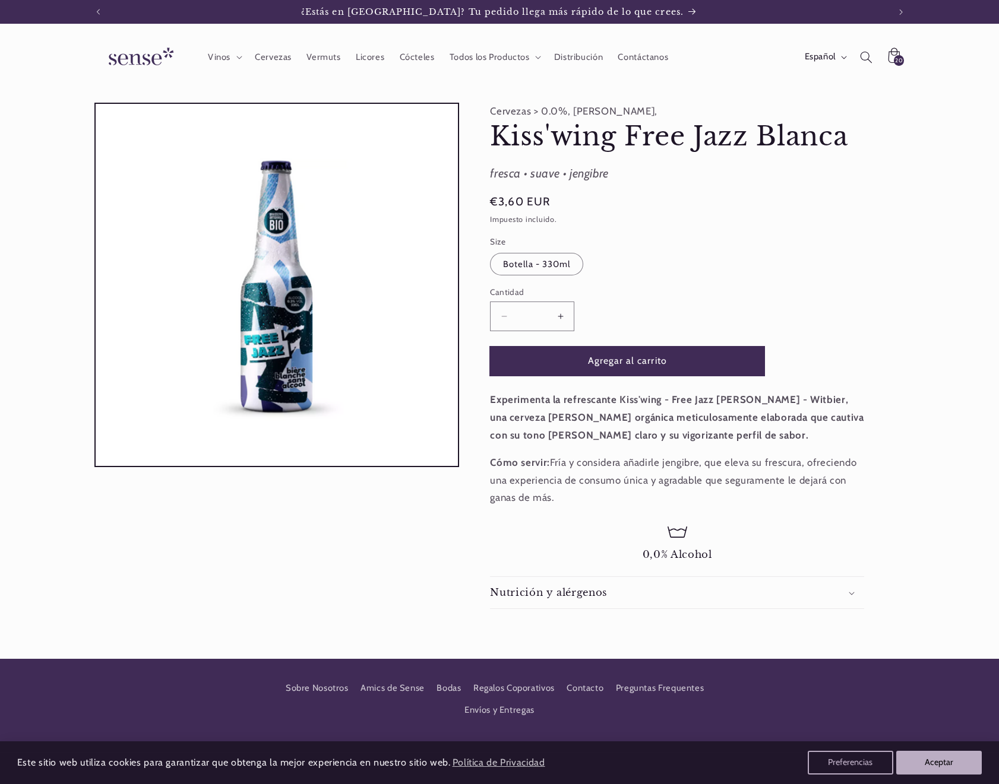
scroll to position [0, 791]
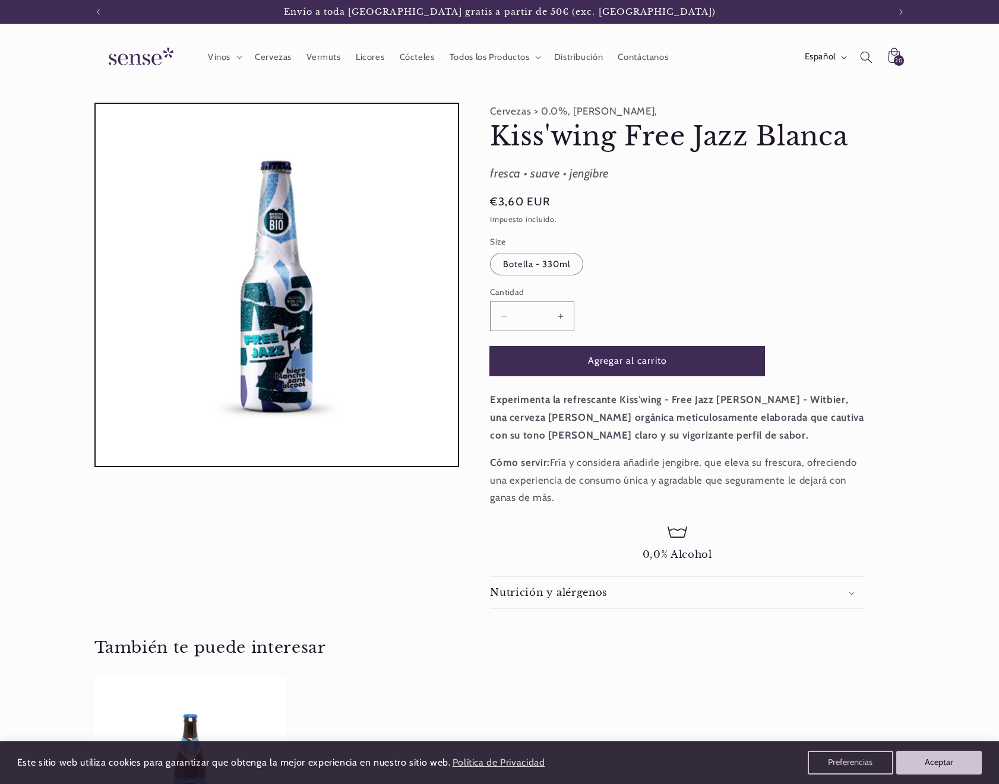
click at [638, 364] on button "Agregar al carrito" at bounding box center [627, 361] width 274 height 29
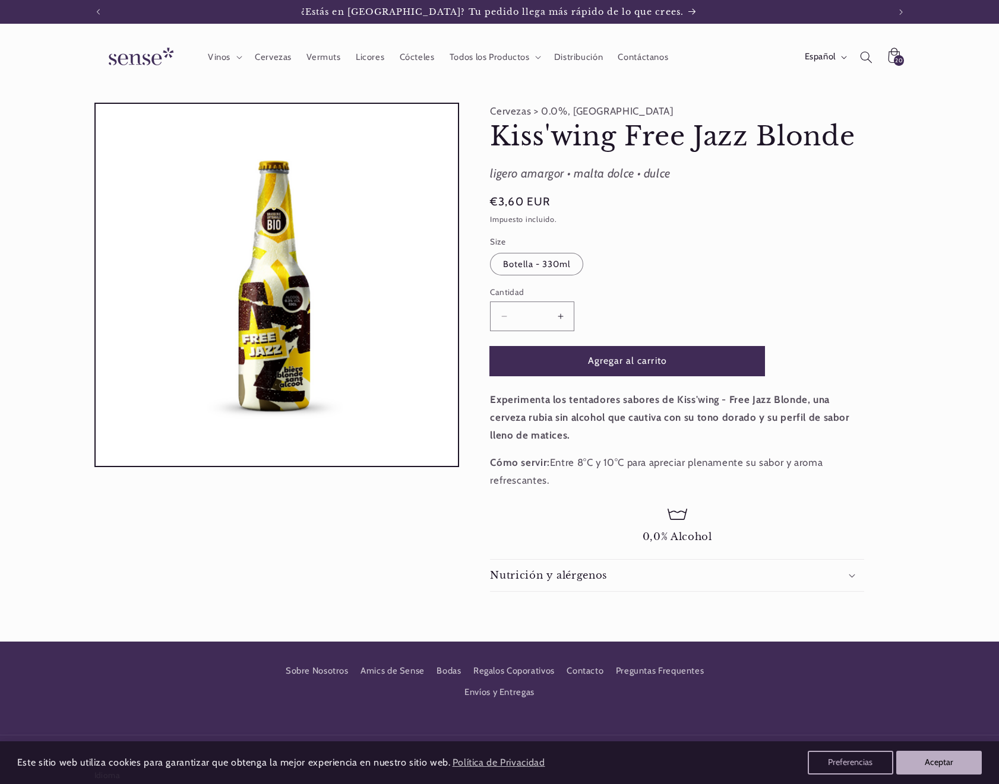
scroll to position [0, 791]
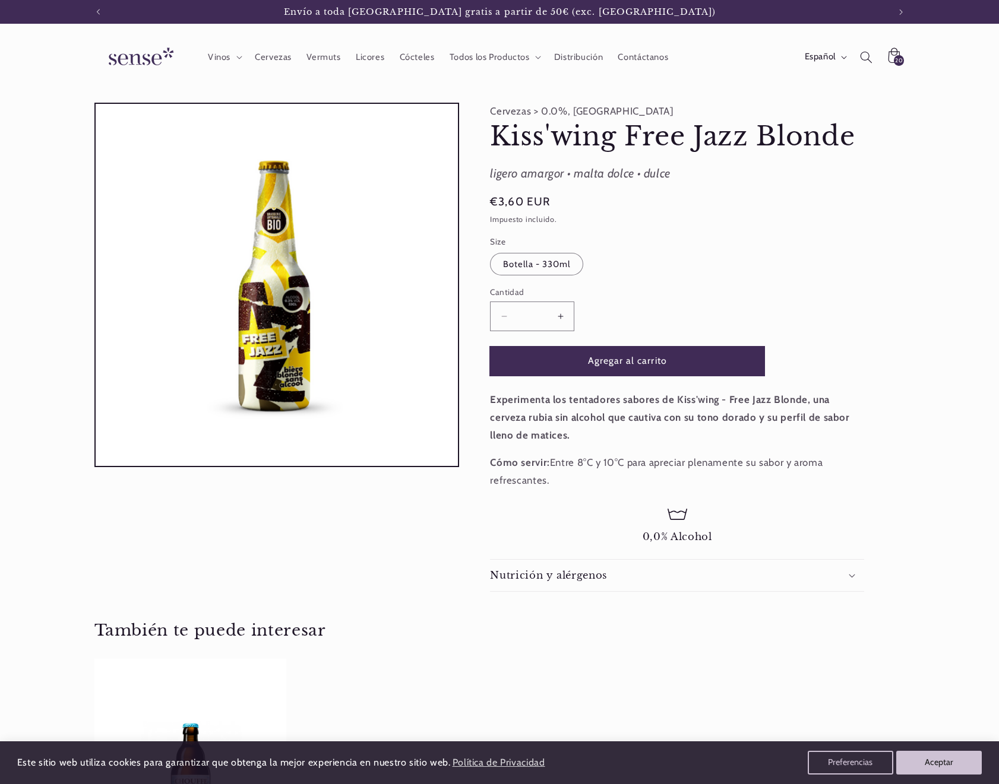
click at [638, 364] on button "Agregar al carrito" at bounding box center [627, 361] width 274 height 29
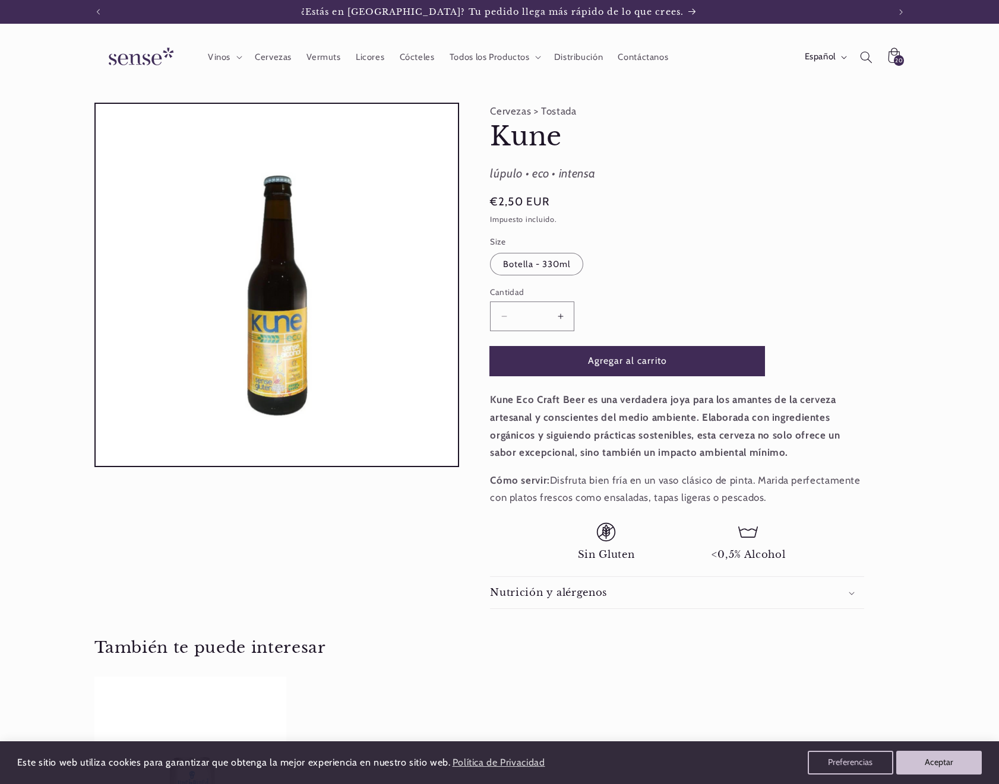
click at [638, 364] on button "Agregar al carrito" at bounding box center [627, 361] width 274 height 29
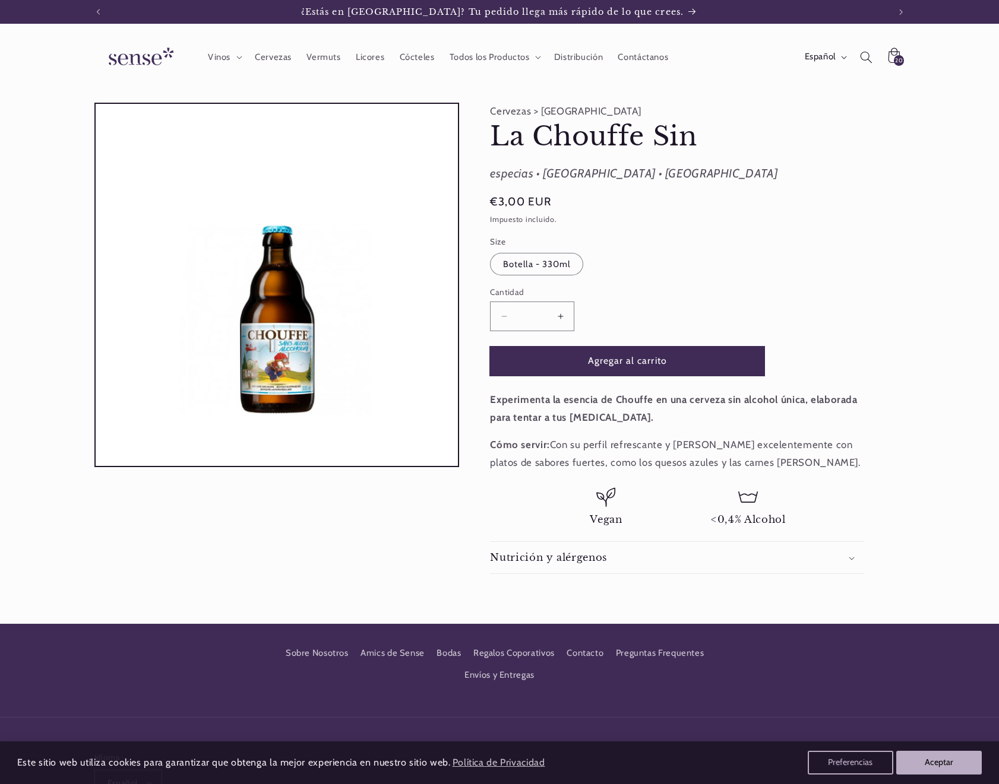
scroll to position [0, 791]
click at [638, 364] on button "Agregar al carrito" at bounding box center [627, 361] width 274 height 29
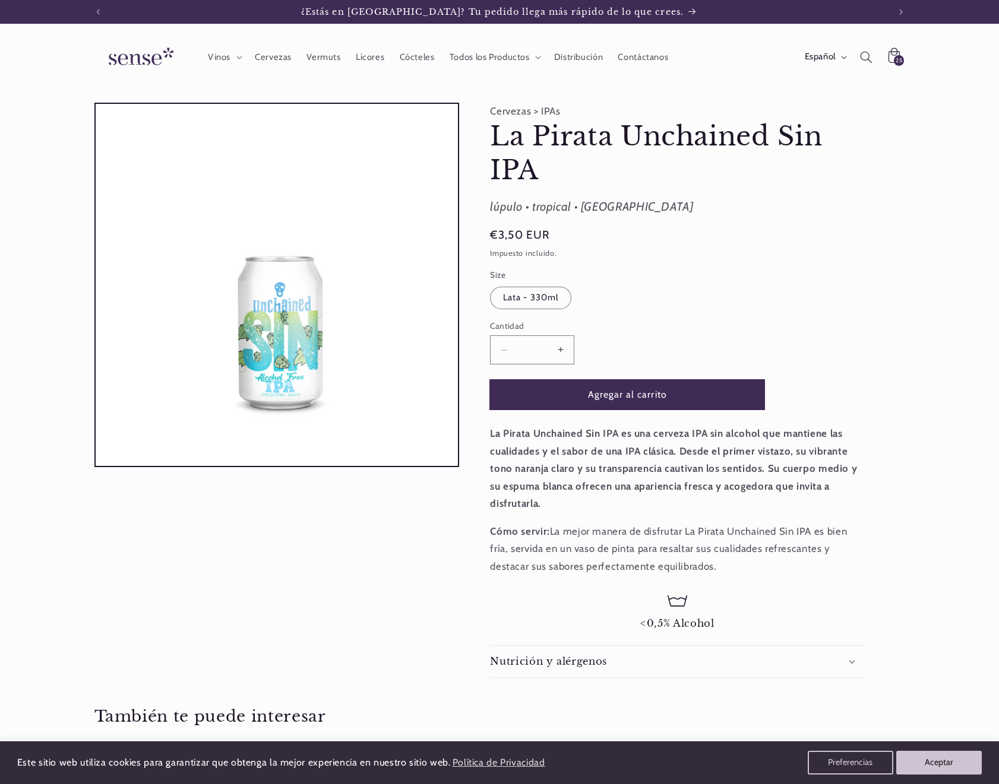
click at [661, 401] on button "Agregar al carrito" at bounding box center [627, 394] width 274 height 29
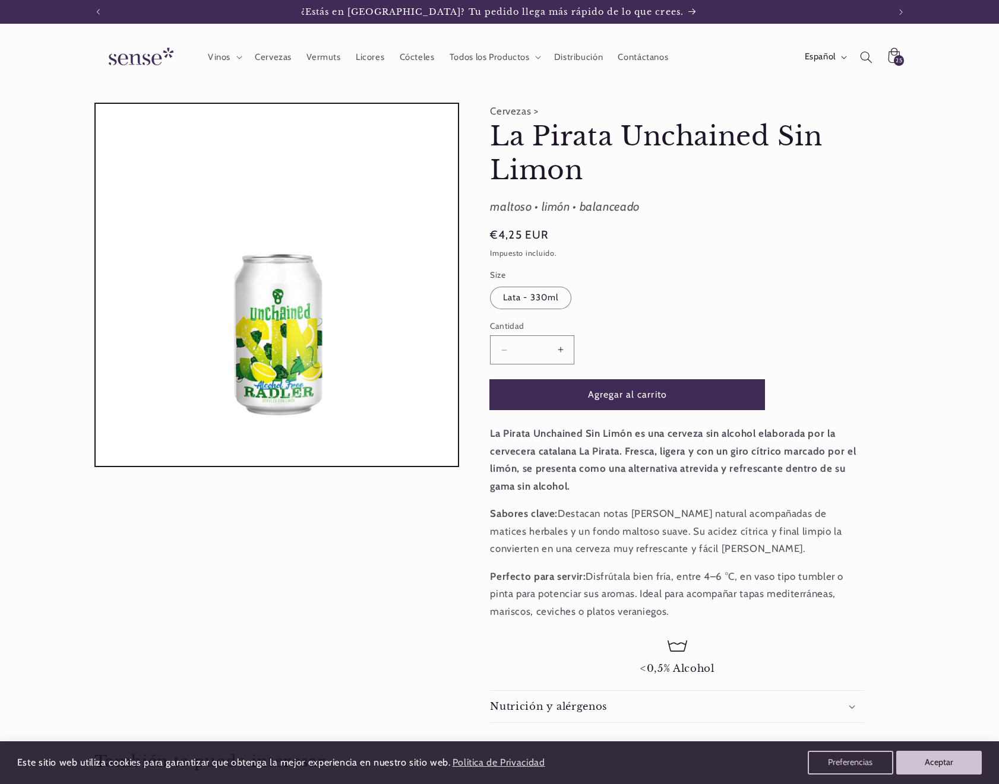
click at [659, 401] on button "Agregar al carrito" at bounding box center [627, 394] width 274 height 29
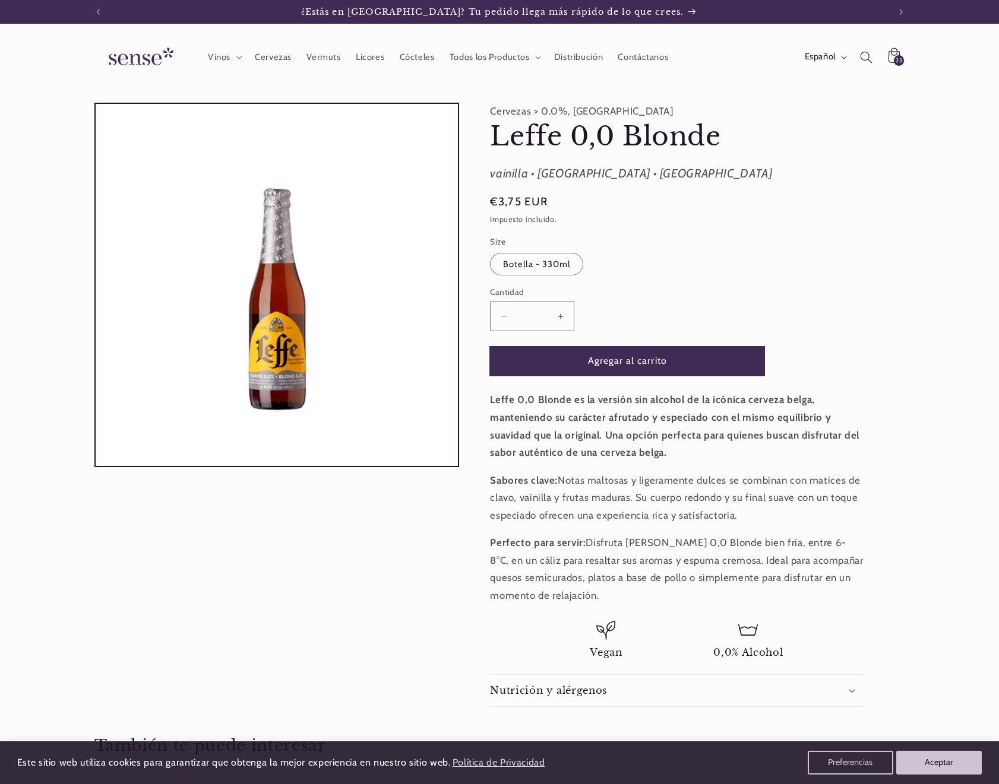
click at [676, 369] on button "Agregar al carrito" at bounding box center [627, 361] width 274 height 29
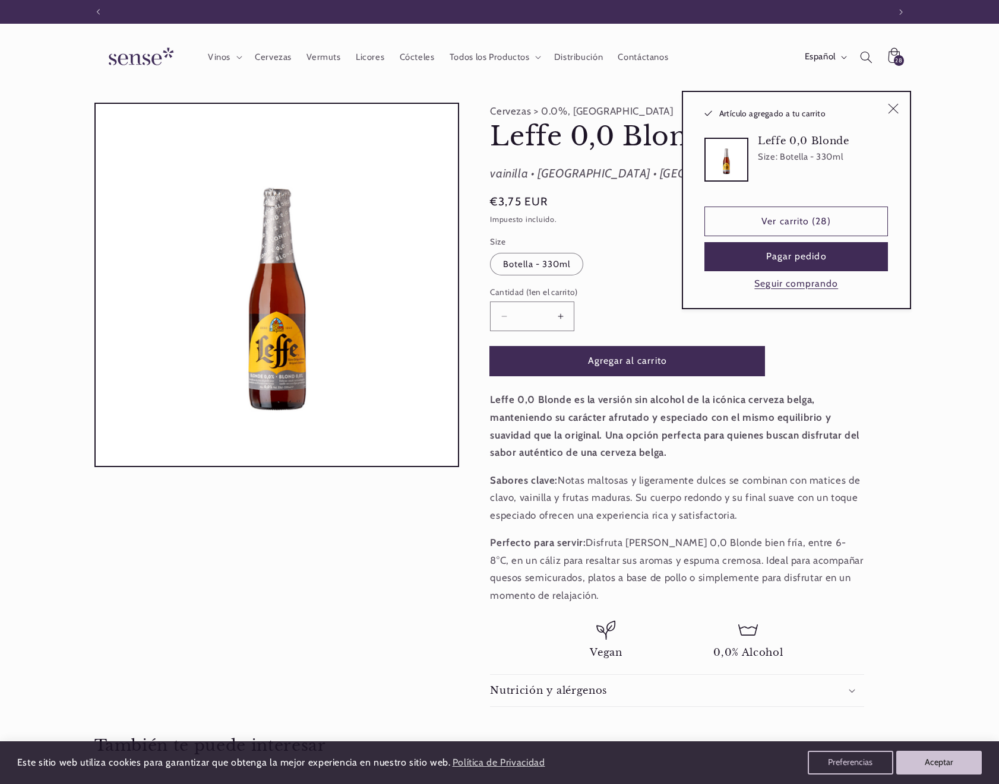
scroll to position [0, 791]
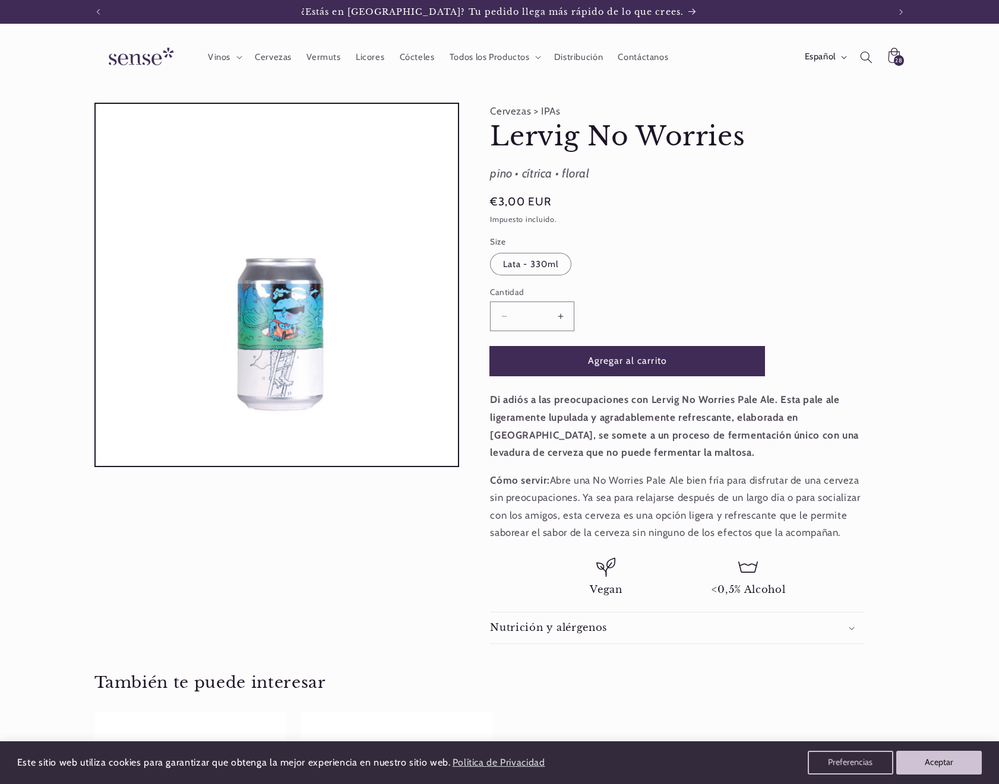
click at [622, 368] on button "Agregar al carrito" at bounding box center [627, 361] width 274 height 29
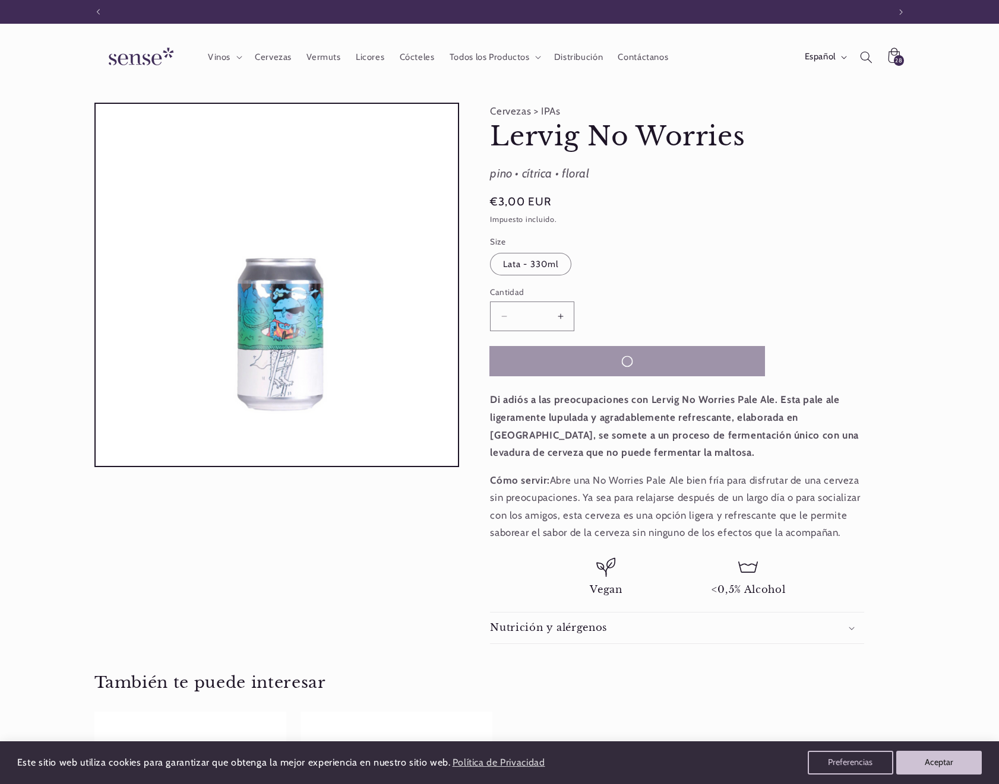
scroll to position [0, 791]
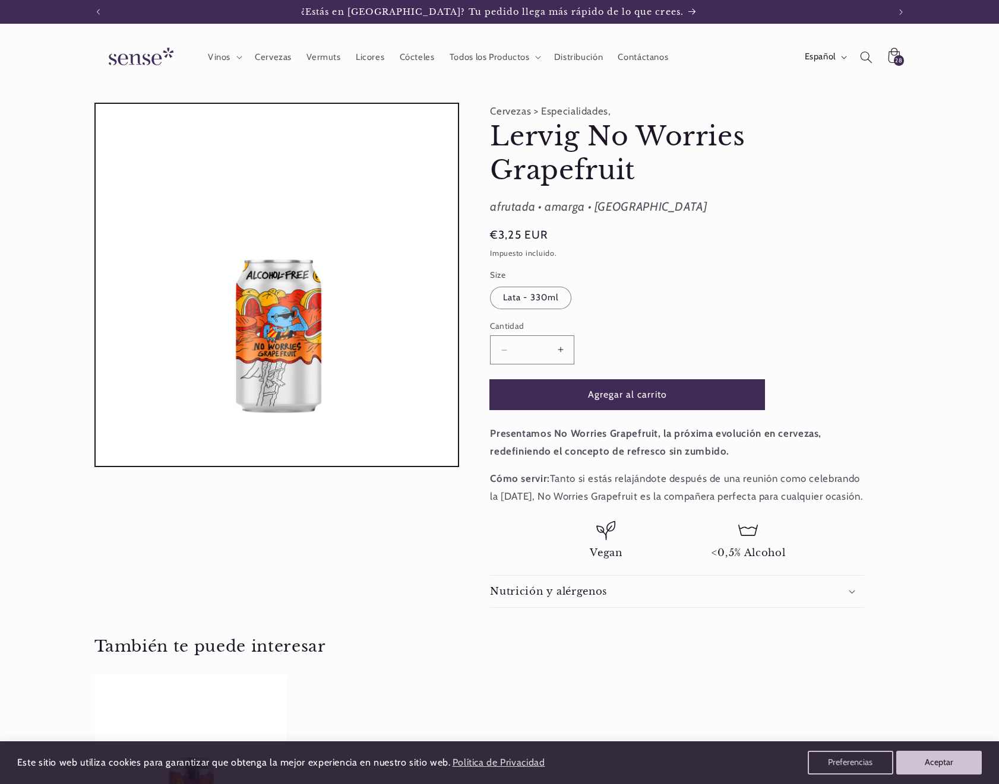
click at [588, 400] on button "Agregar al carrito" at bounding box center [627, 394] width 274 height 29
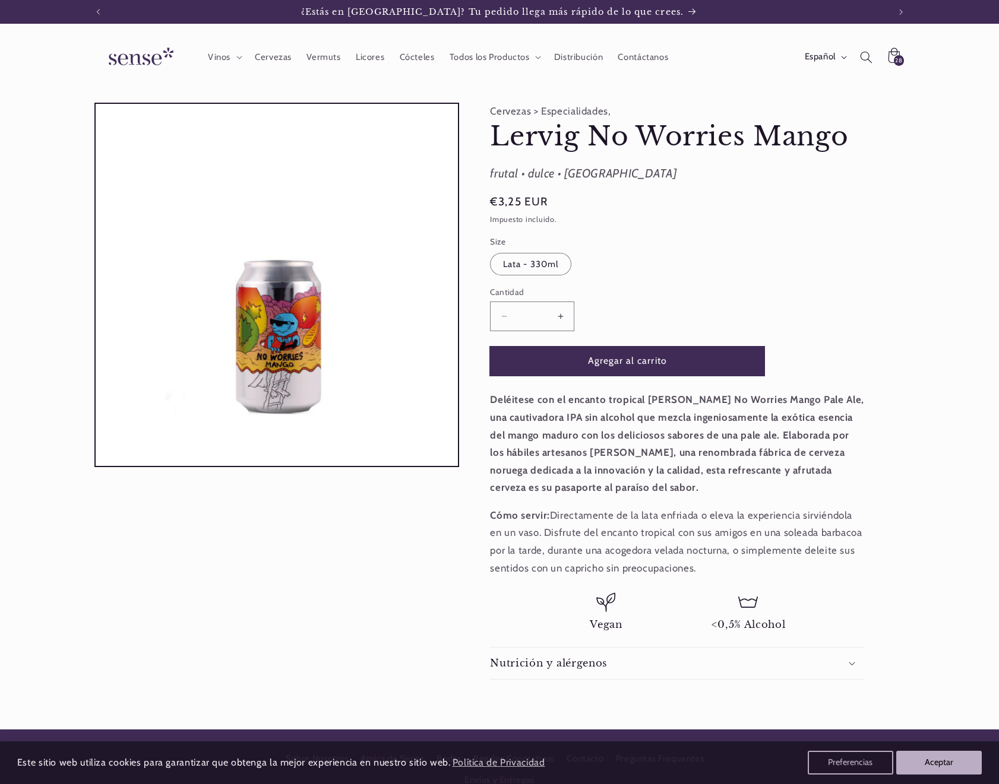
scroll to position [0, 791]
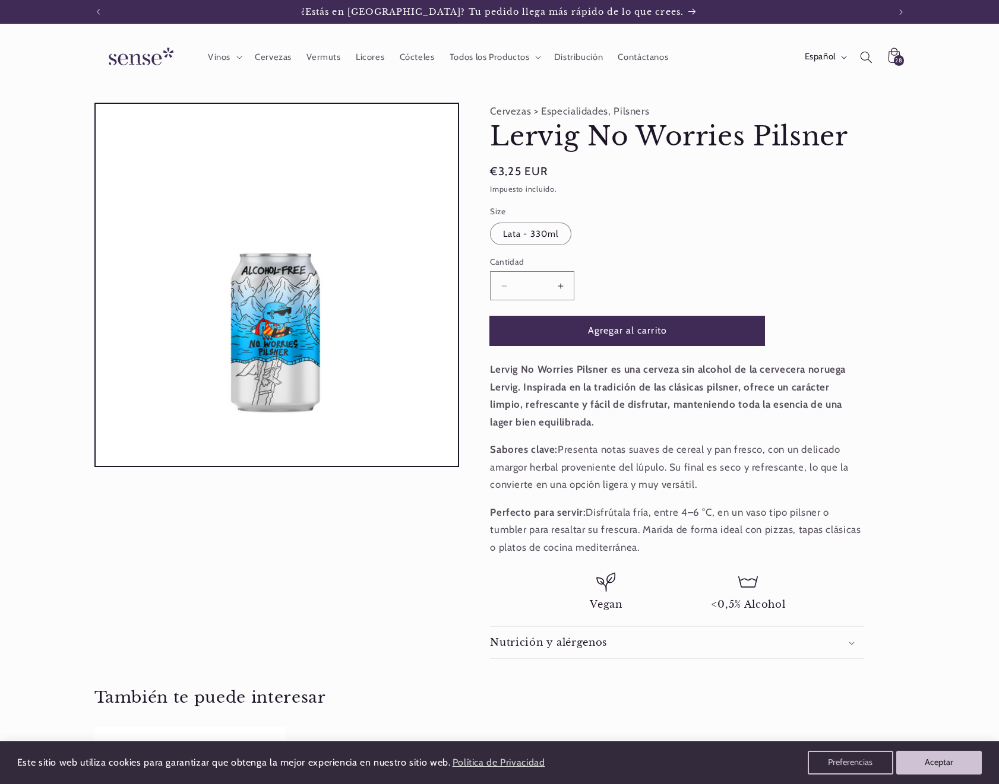
click at [632, 335] on button "Agregar al carrito" at bounding box center [627, 330] width 274 height 29
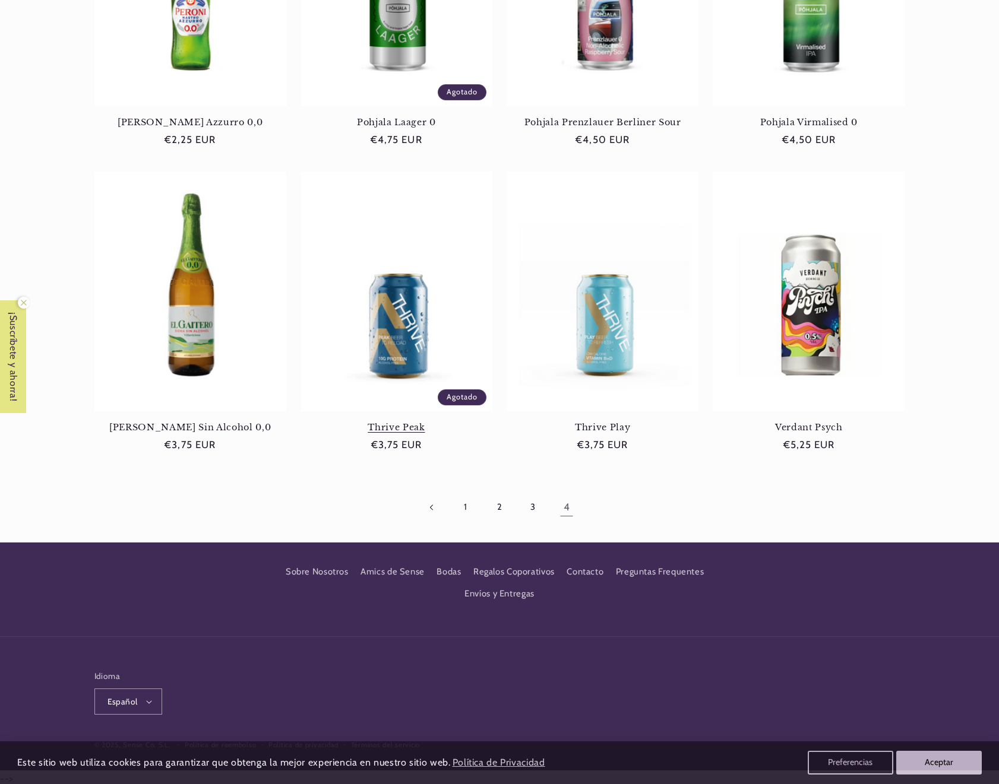
scroll to position [639, 0]
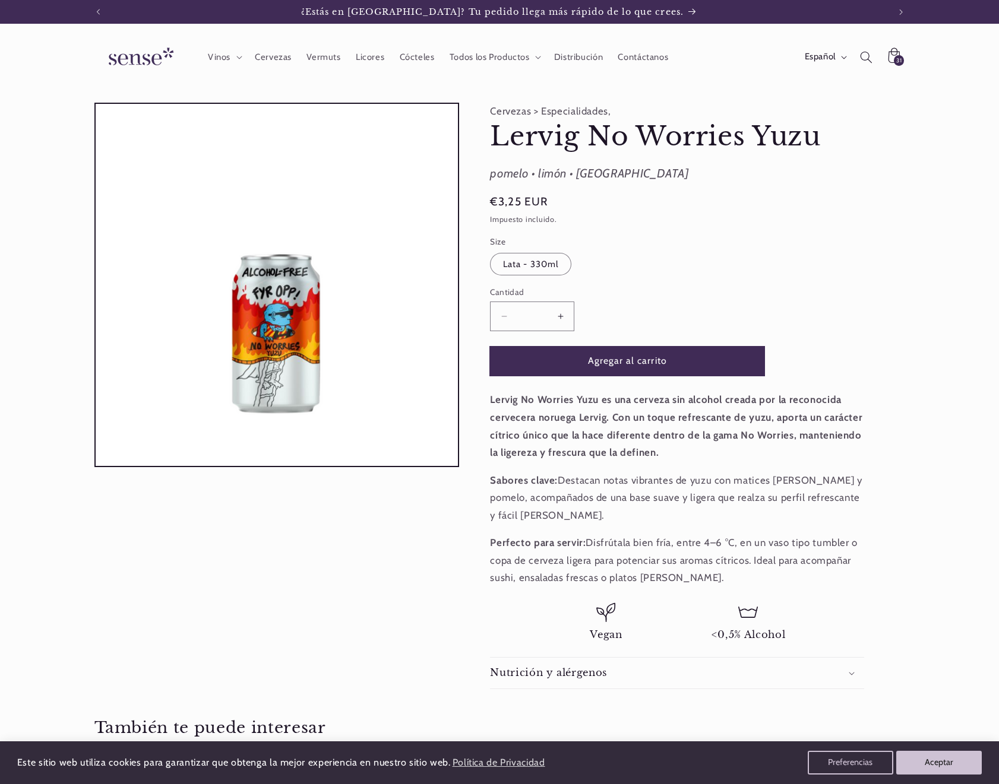
click at [641, 370] on button "Agregar al carrito" at bounding box center [627, 361] width 274 height 29
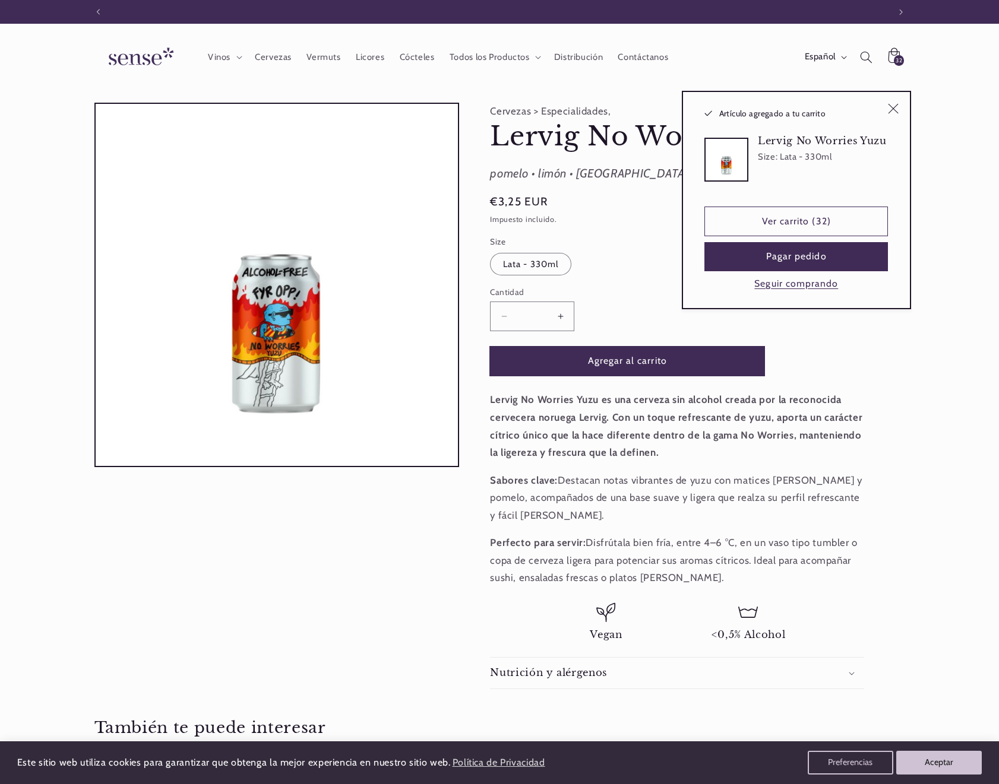
scroll to position [0, 791]
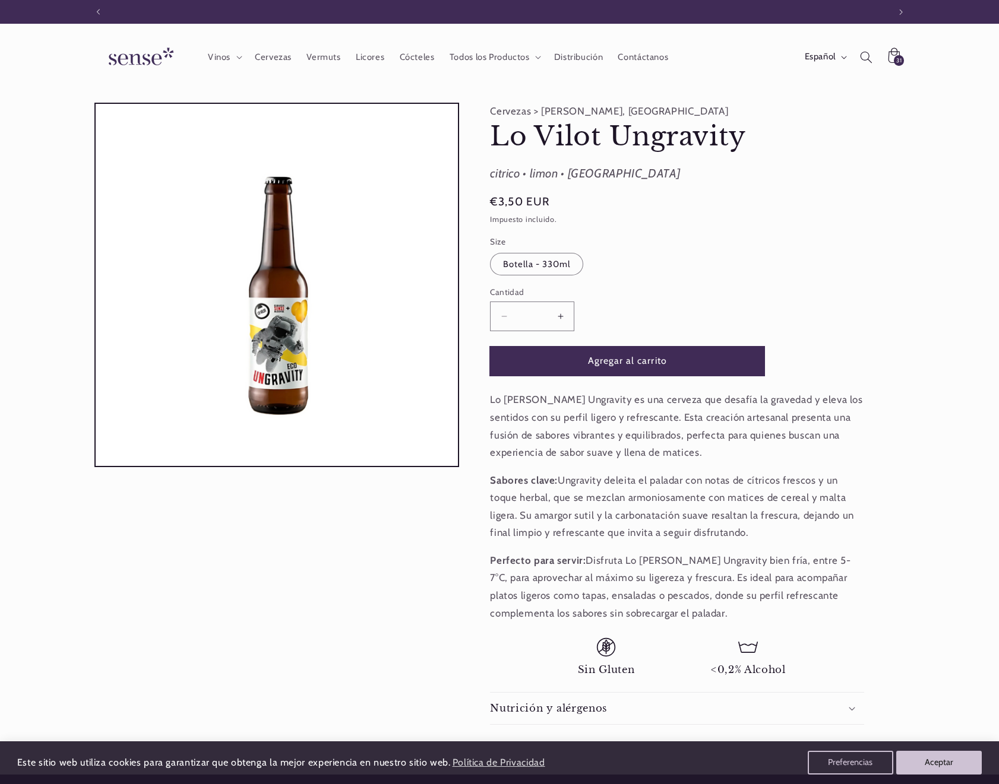
scroll to position [0, 791]
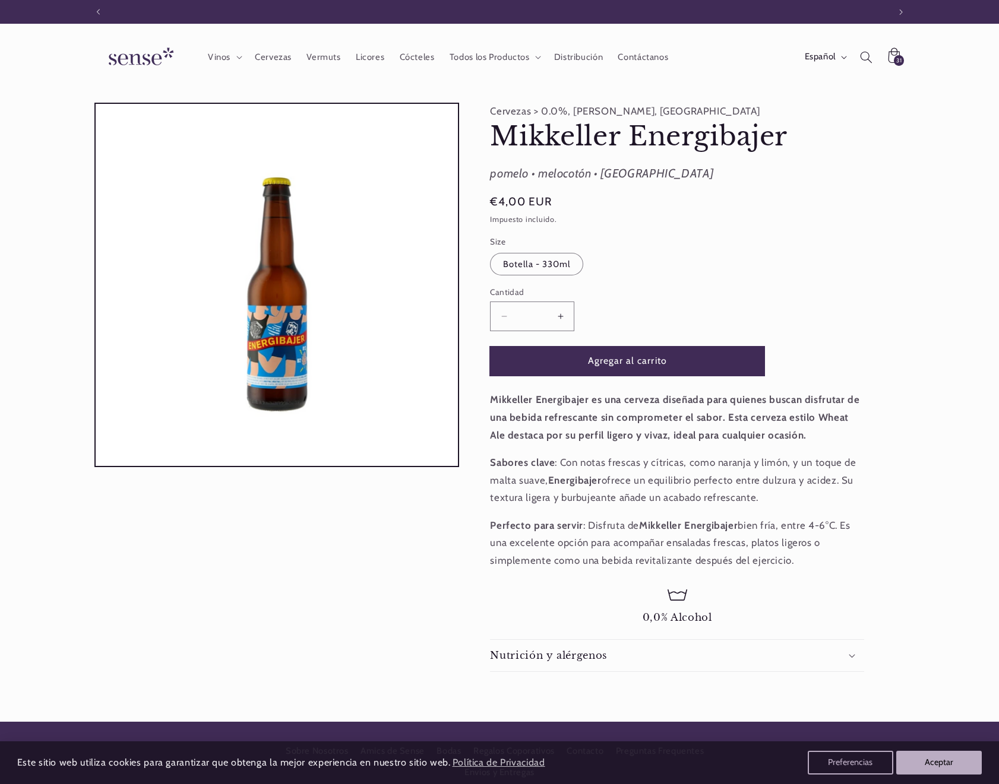
scroll to position [0, 791]
click at [641, 370] on button "Agregar al carrito" at bounding box center [627, 361] width 274 height 29
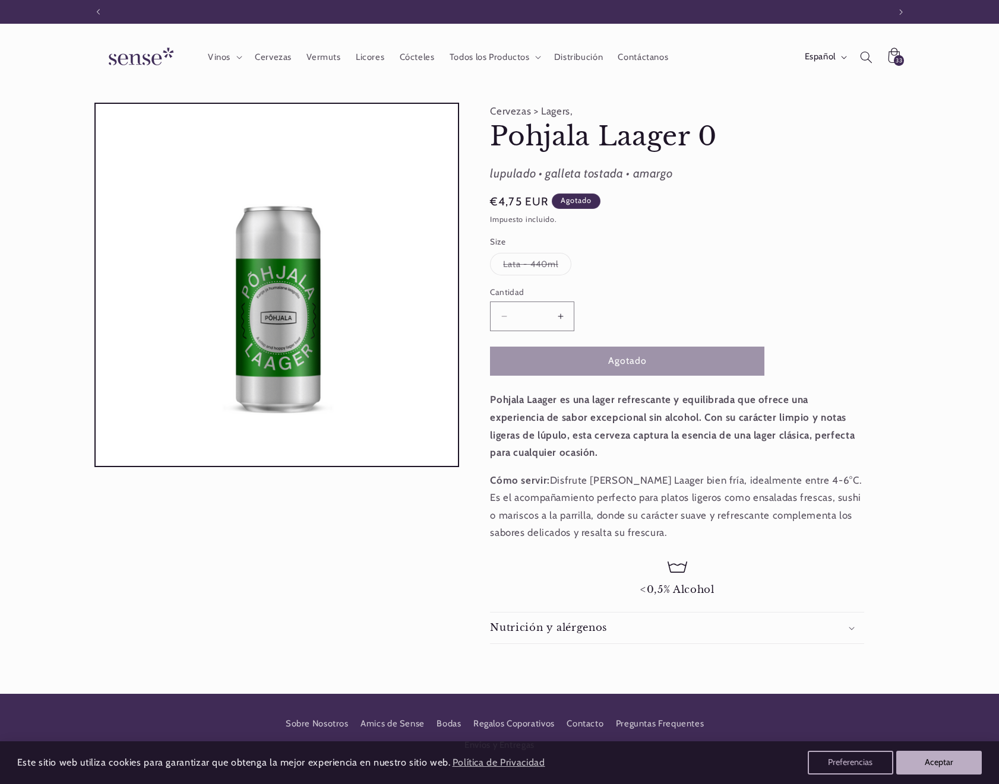
scroll to position [0, 791]
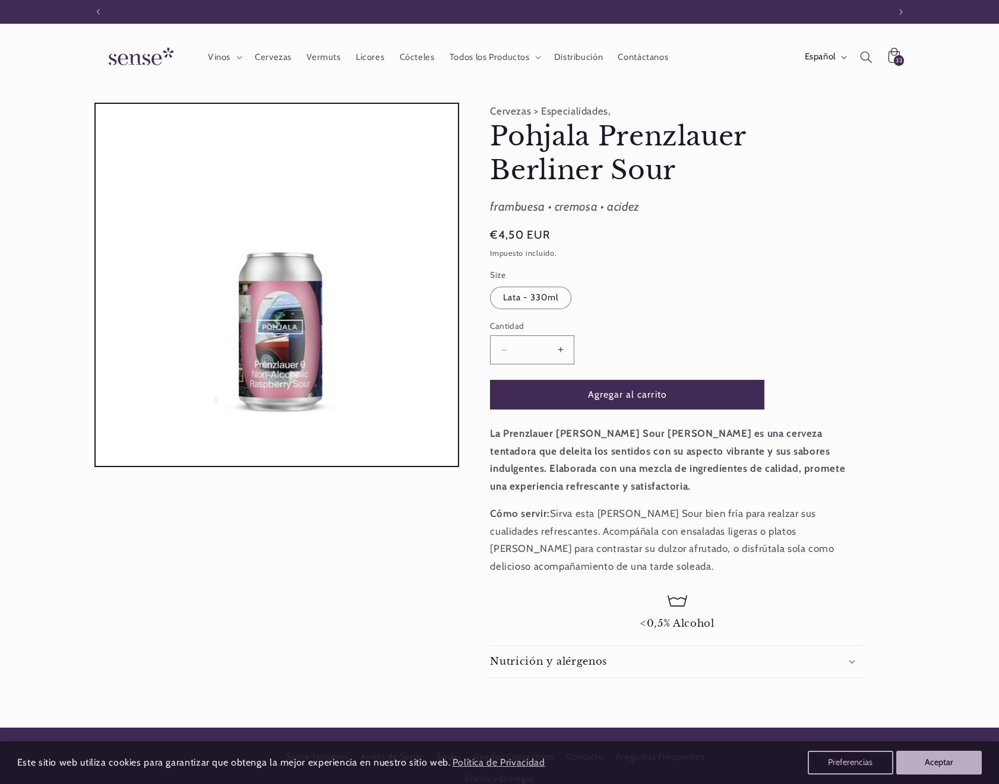
scroll to position [0, 791]
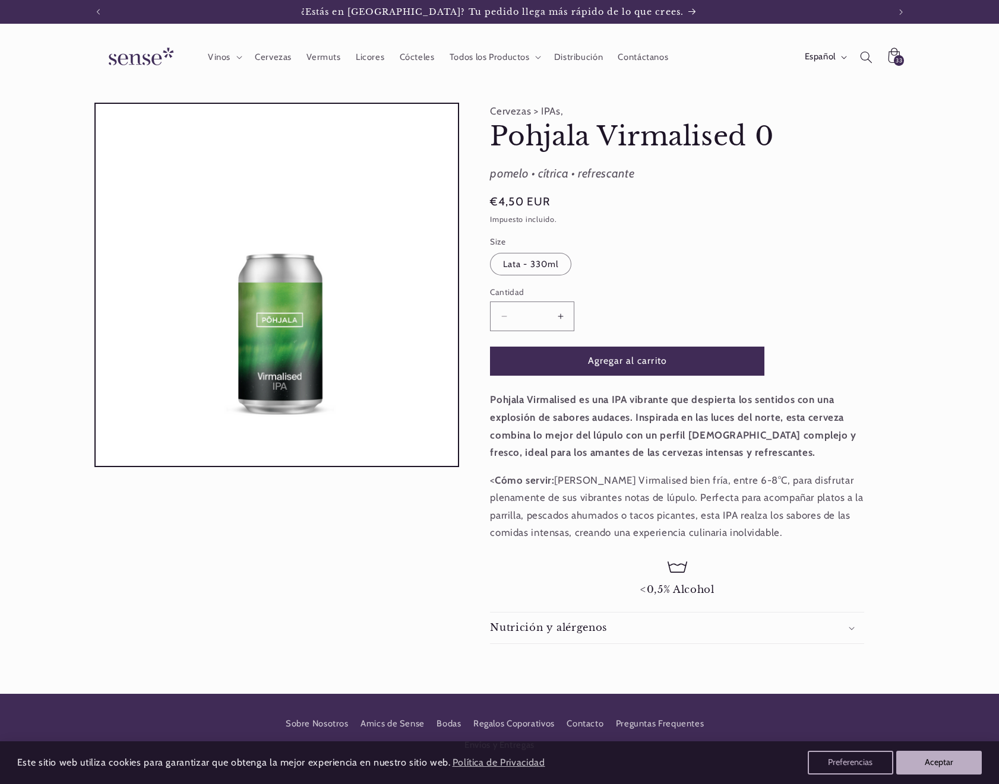
scroll to position [0, 791]
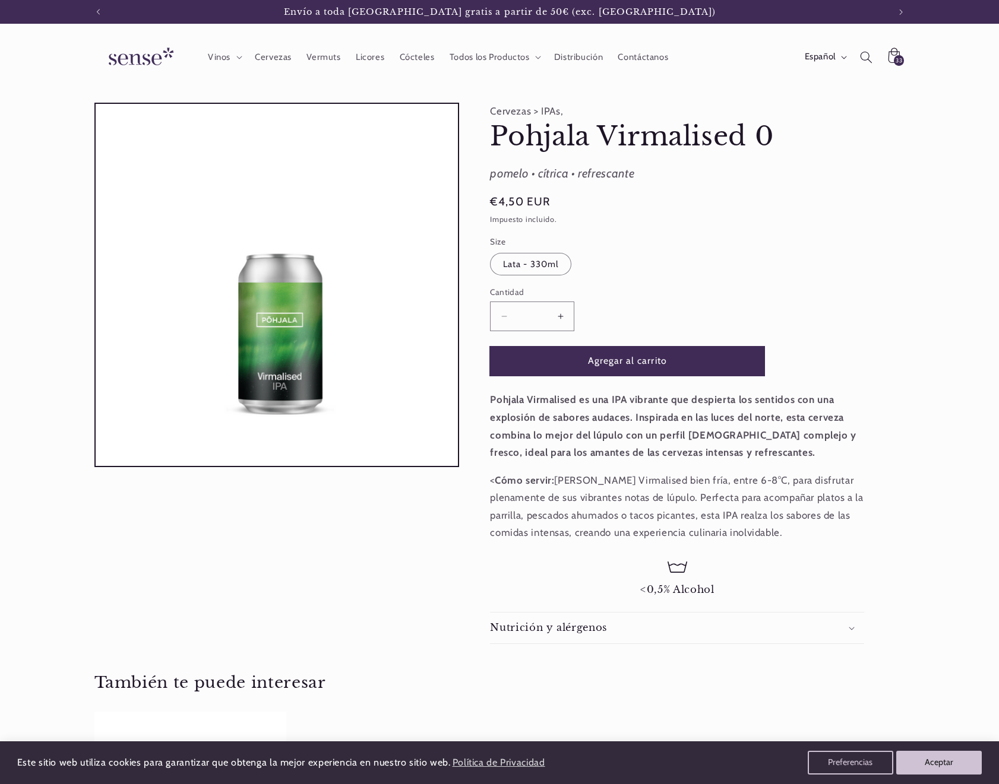
click at [648, 356] on button "Agregar al carrito" at bounding box center [627, 361] width 274 height 29
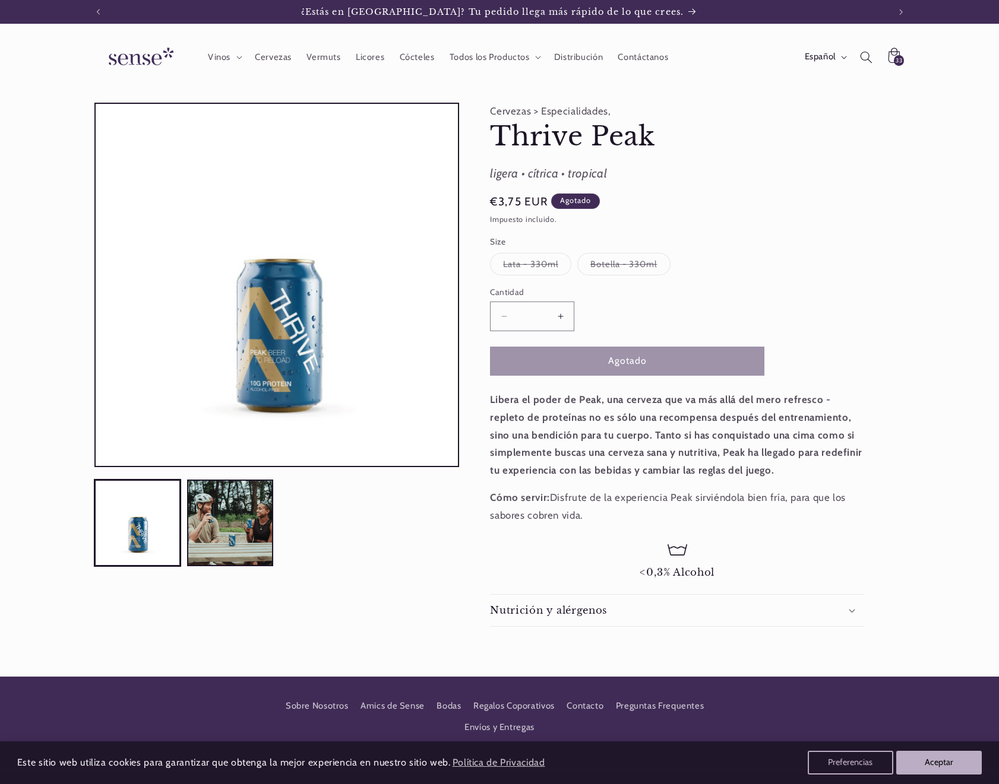
scroll to position [0, 791]
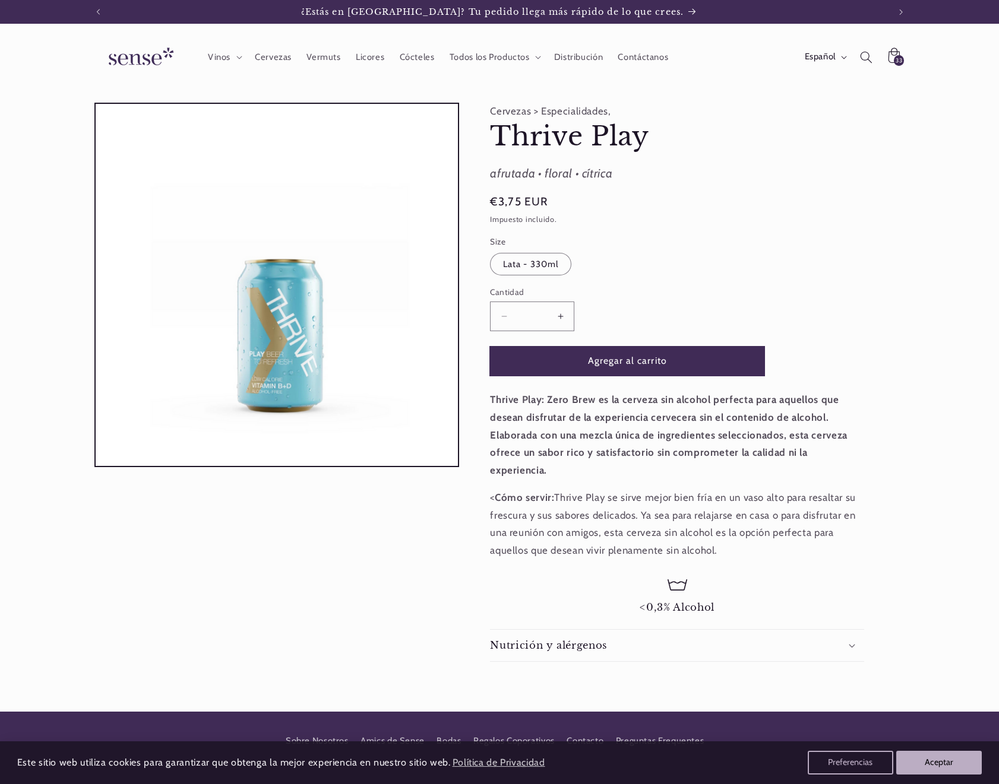
scroll to position [0, 791]
click at [643, 362] on button "Agregar al carrito" at bounding box center [627, 361] width 274 height 29
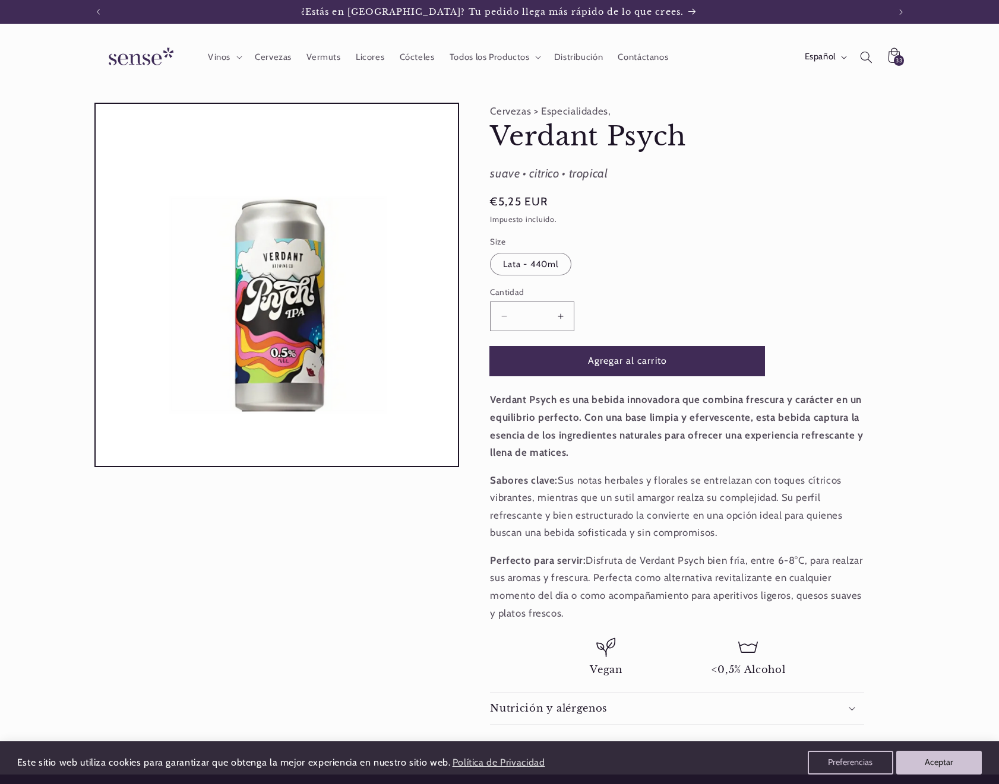
scroll to position [0, 791]
click at [648, 357] on button "Agregar al carrito" at bounding box center [627, 361] width 274 height 29
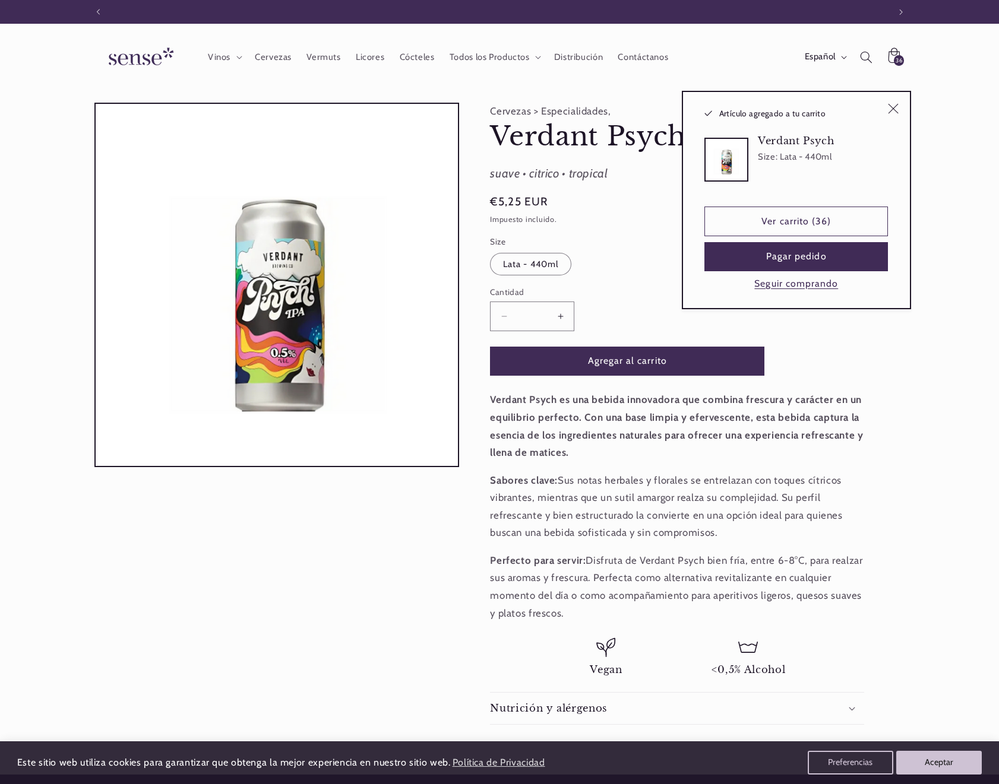
scroll to position [0, 0]
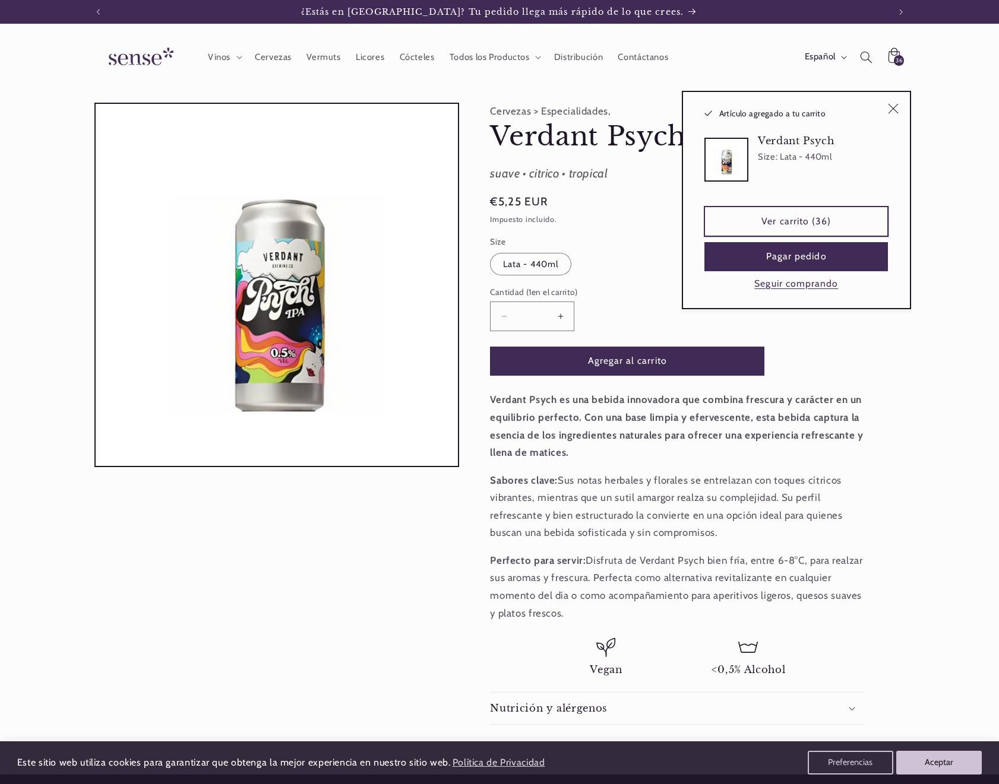
click at [814, 220] on link "Ver carrito (36)" at bounding box center [795, 221] width 183 height 29
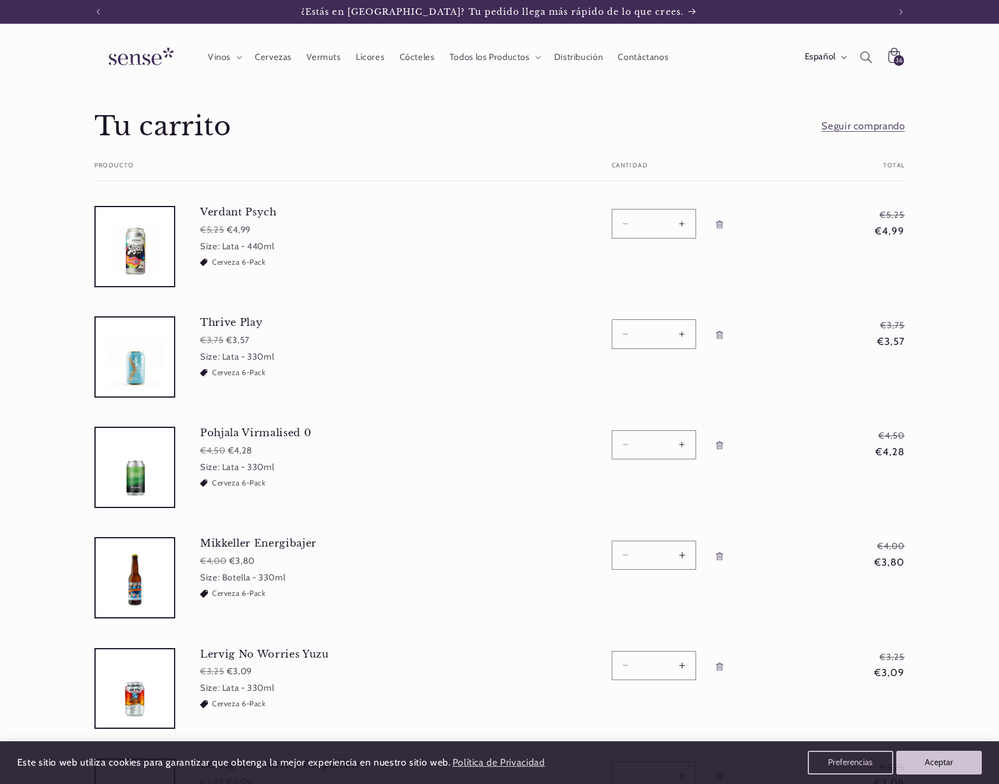
scroll to position [3832, 0]
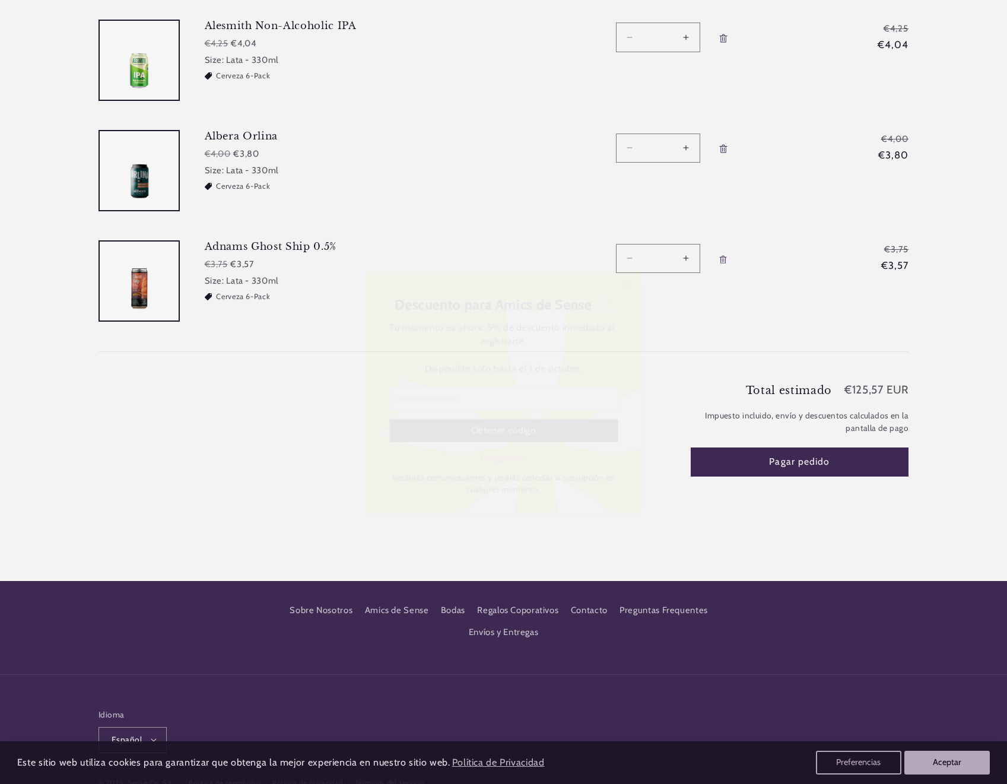
click at [627, 283] on icon at bounding box center [629, 280] width 9 height 9
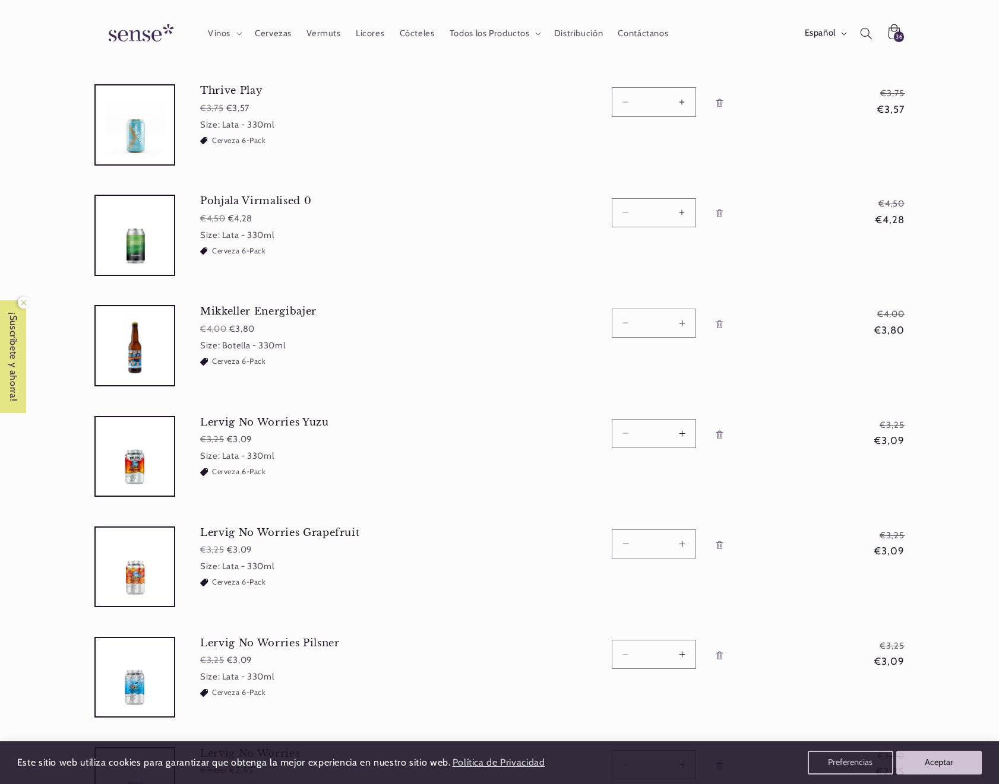
scroll to position [0, 0]
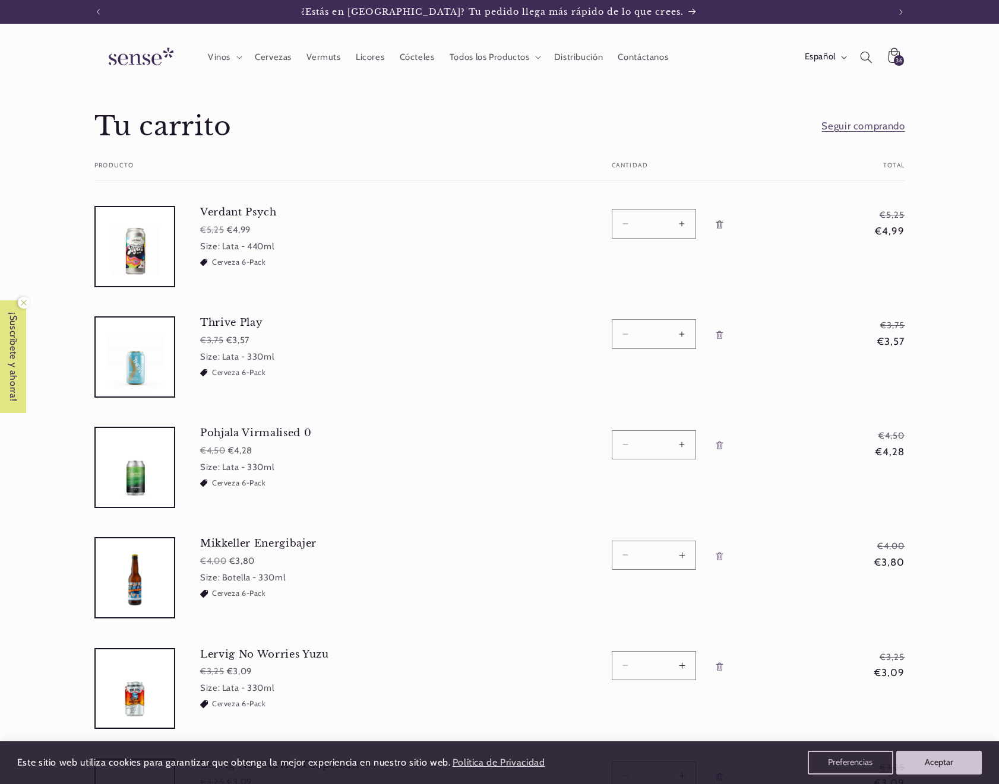
click at [726, 222] on link "Eliminar Verdant Psych - Lata - 440ml" at bounding box center [719, 224] width 22 height 31
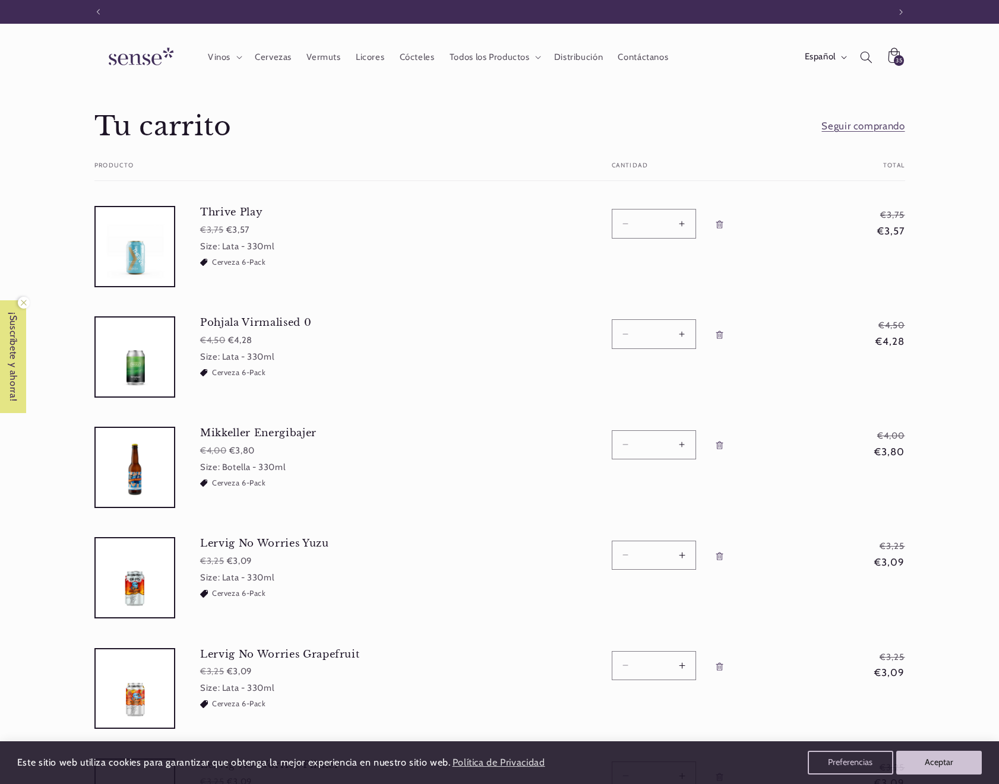
scroll to position [0, 791]
click at [721, 334] on icon "Eliminar Pohjala Virmalised 0 - Lata - 330ml" at bounding box center [719, 335] width 9 height 9
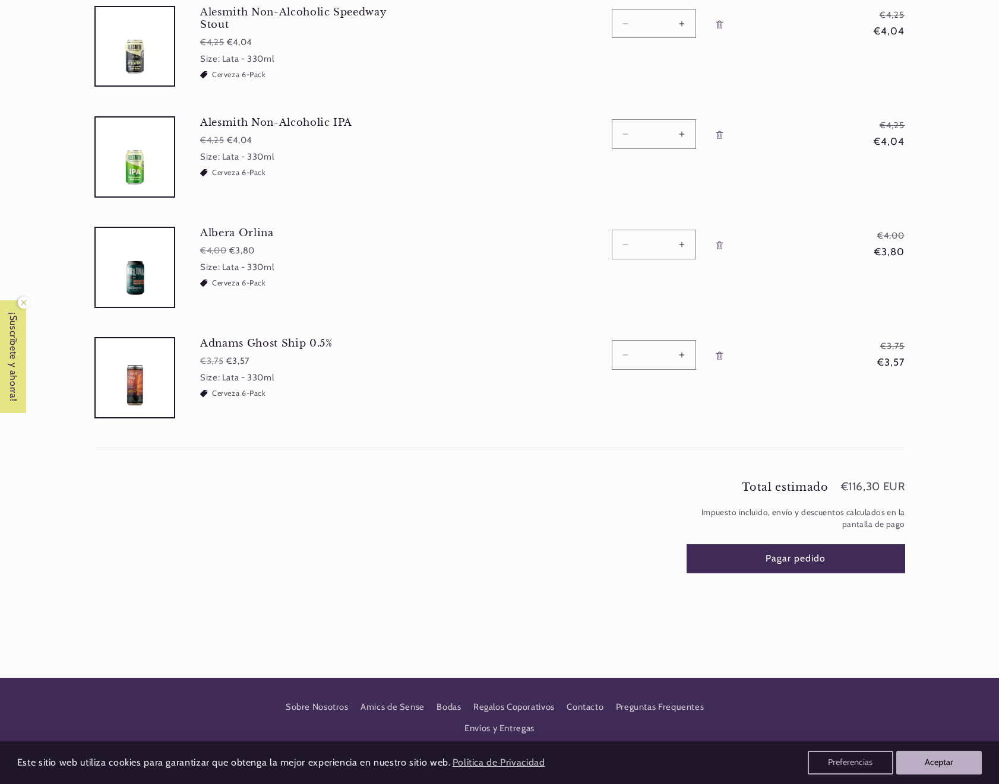
scroll to position [0, 0]
click at [810, 549] on button "Pagar pedido" at bounding box center [795, 558] width 218 height 29
